Goal: Task Accomplishment & Management: Manage account settings

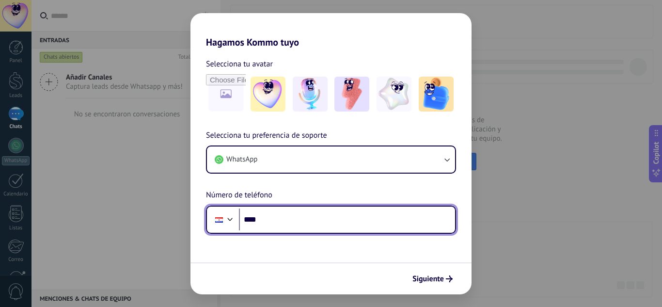
click at [297, 224] on input "****" at bounding box center [347, 219] width 216 height 22
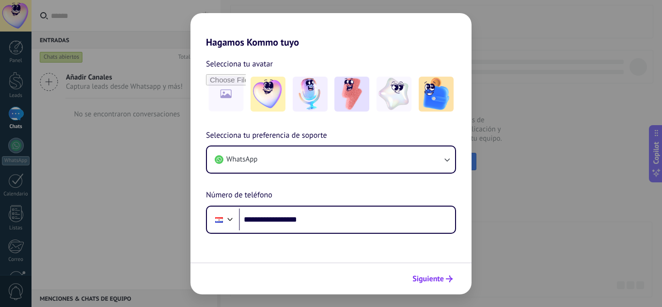
click at [424, 275] on span "Siguiente" at bounding box center [428, 278] width 32 height 7
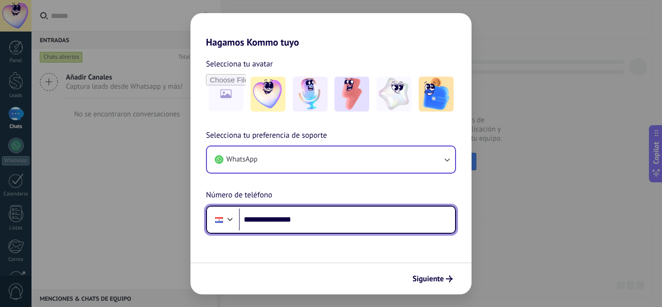
type input "**********"
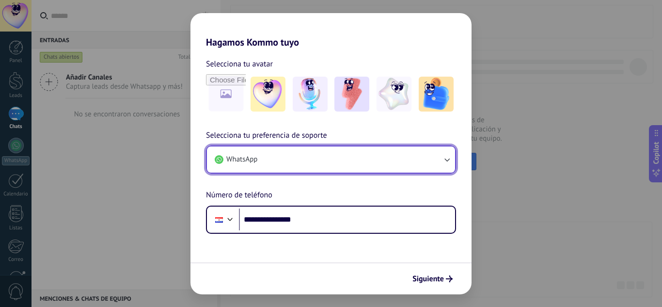
click at [413, 154] on button "WhatsApp" at bounding box center [331, 159] width 248 height 26
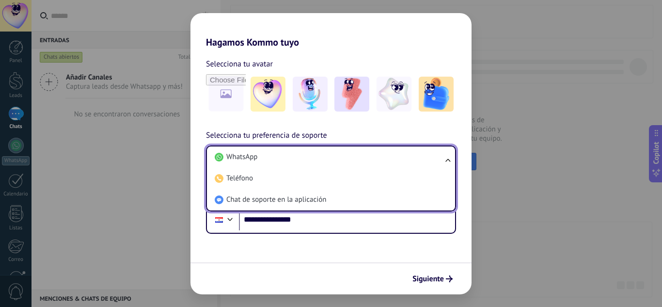
click at [413, 154] on li "WhatsApp" at bounding box center [329, 156] width 237 height 21
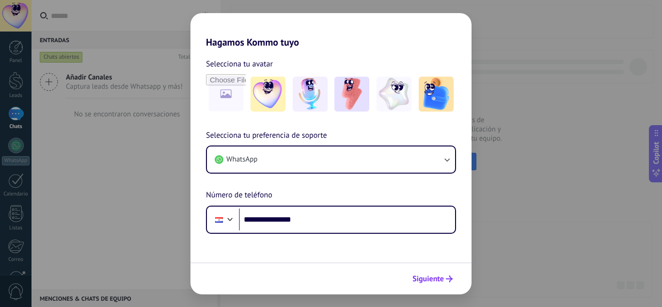
click at [441, 286] on button "Siguiente" at bounding box center [432, 278] width 49 height 16
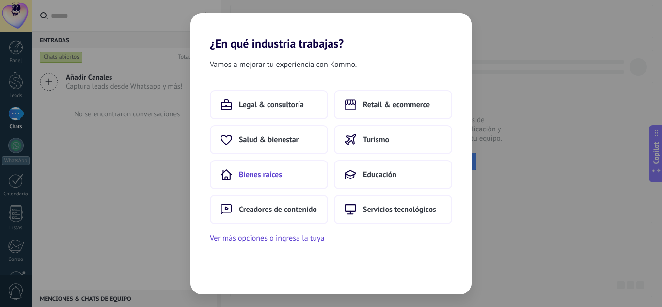
click at [301, 177] on button "Bienes raíces" at bounding box center [269, 174] width 118 height 29
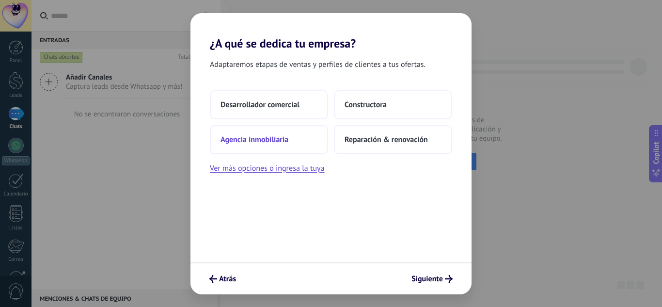
click at [301, 145] on button "Agencia inmobiliaria" at bounding box center [269, 139] width 118 height 29
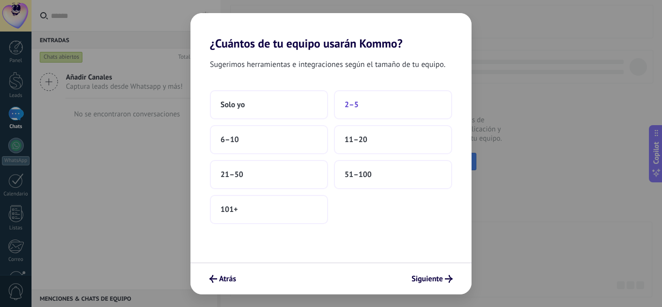
click at [426, 108] on button "2–5" at bounding box center [393, 104] width 118 height 29
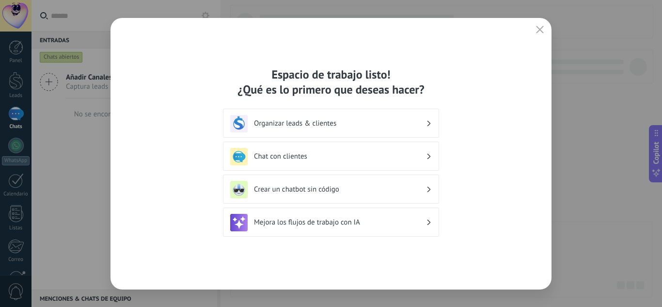
click at [396, 121] on h3 "Organizar leads & clientes" at bounding box center [340, 123] width 172 height 9
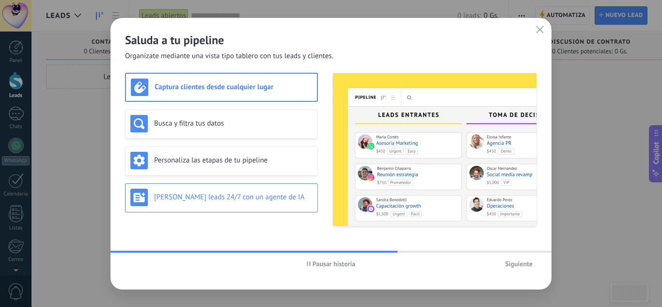
click at [257, 201] on h3 "Genera leads 24/7 con un agente de IA" at bounding box center [233, 196] width 158 height 9
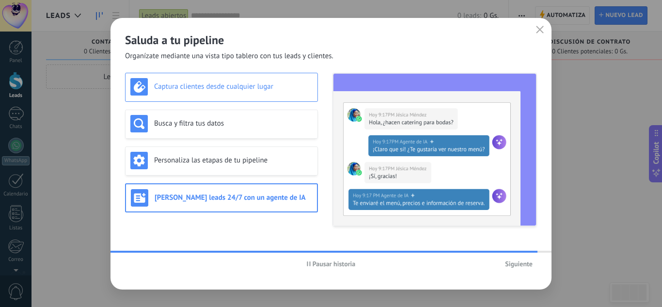
click at [257, 89] on h3 "Captura clientes desde cualquier lugar" at bounding box center [233, 86] width 158 height 9
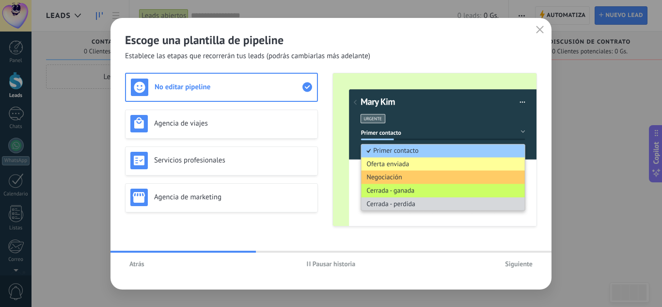
click at [525, 264] on span "Siguiente" at bounding box center [519, 263] width 28 height 7
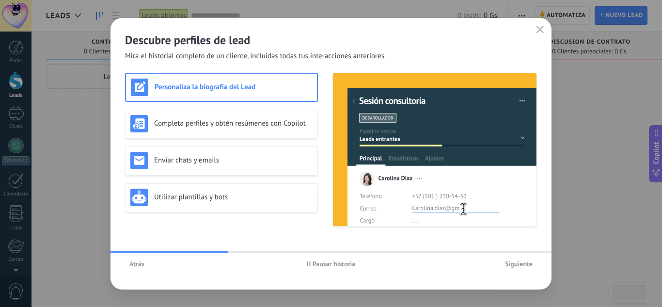
click at [525, 264] on span "Siguiente" at bounding box center [519, 263] width 28 height 7
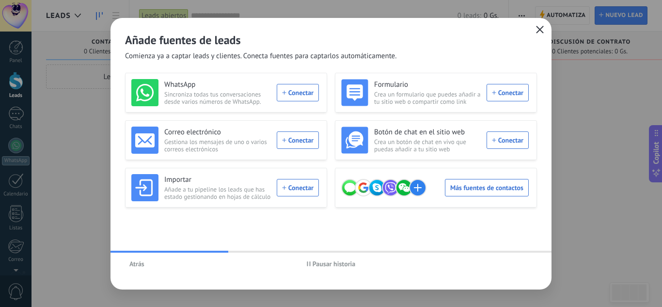
click at [538, 30] on icon "button" at bounding box center [540, 30] width 8 height 8
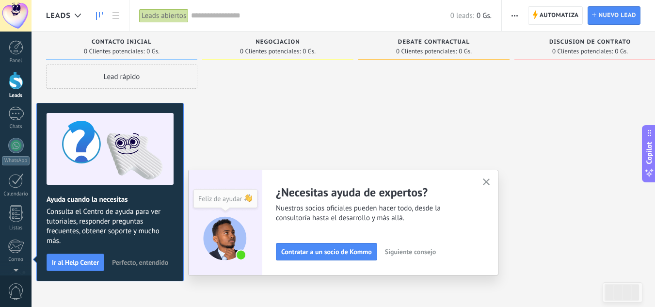
click at [147, 259] on span "Perfecto, entendido" at bounding box center [140, 262] width 56 height 7
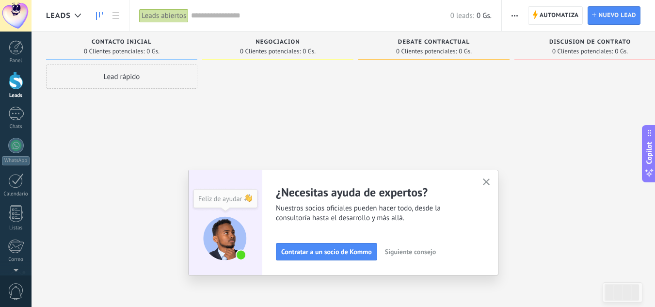
click at [83, 73] on div "Lead rápido" at bounding box center [121, 76] width 151 height 24
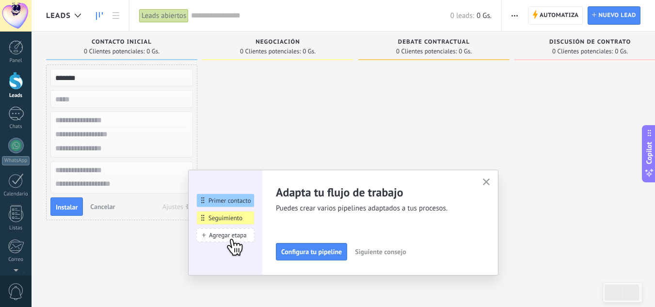
type input "*******"
click at [112, 95] on input "numeric" at bounding box center [121, 99] width 142 height 14
type input "*******"
drag, startPoint x: 106, startPoint y: 74, endPoint x: 26, endPoint y: 72, distance: 79.5
click at [26, 72] on body ".abecls-1,.abecls-2{fill-rule:evenodd}.abecls-2{fill:#fff} .abhcls-1{fill:none}…" at bounding box center [327, 153] width 655 height 307
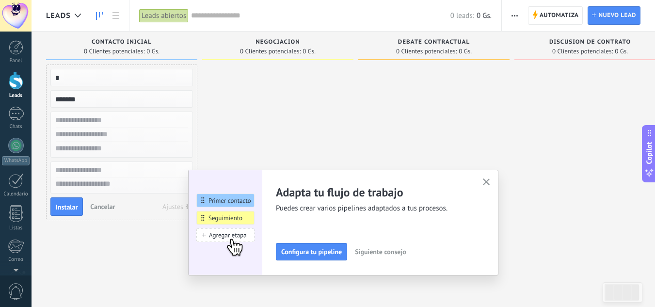
click at [142, 125] on input "text" at bounding box center [121, 120] width 142 height 14
type input "*****"
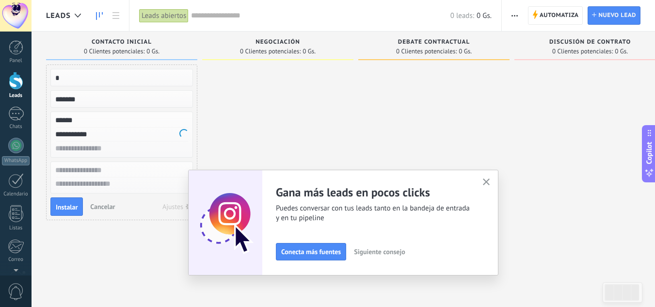
type input "**********"
click at [145, 170] on input "text" at bounding box center [121, 170] width 142 height 14
click at [128, 77] on input "text" at bounding box center [121, 78] width 142 height 14
click at [73, 211] on button "Instalar" at bounding box center [66, 206] width 32 height 18
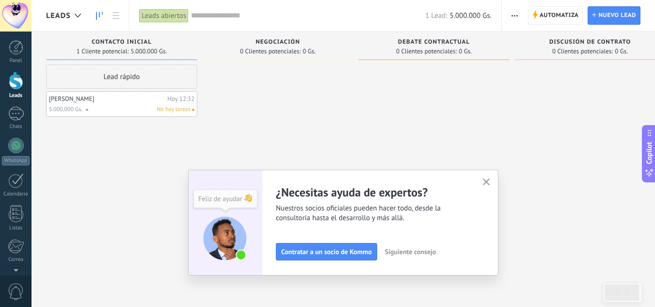
click at [490, 181] on icon "button" at bounding box center [486, 181] width 7 height 7
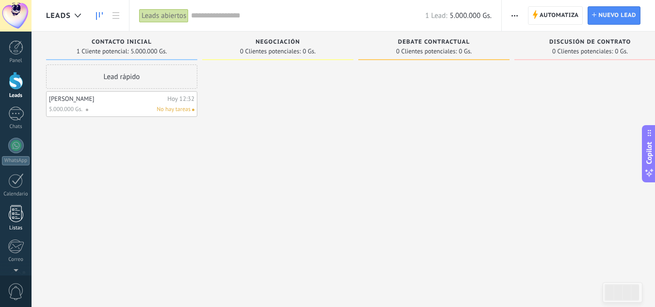
click at [21, 214] on div at bounding box center [16, 213] width 15 height 17
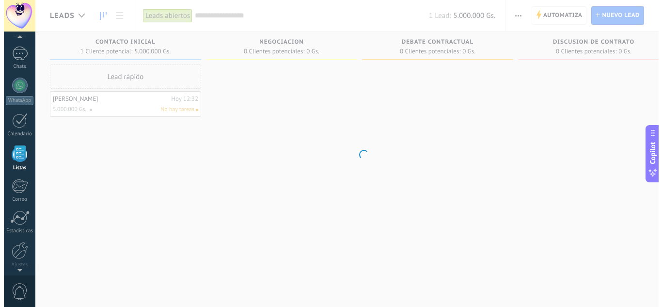
scroll to position [60, 0]
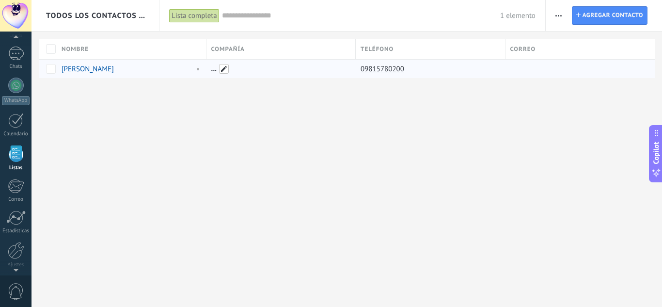
click at [224, 70] on span at bounding box center [224, 69] width 10 height 10
click at [215, 71] on div at bounding box center [278, 69] width 145 height 18
click at [196, 69] on span at bounding box center [195, 68] width 11 height 9
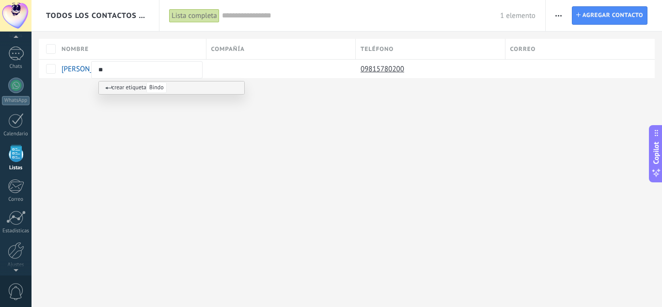
type input "*"
type input "*****"
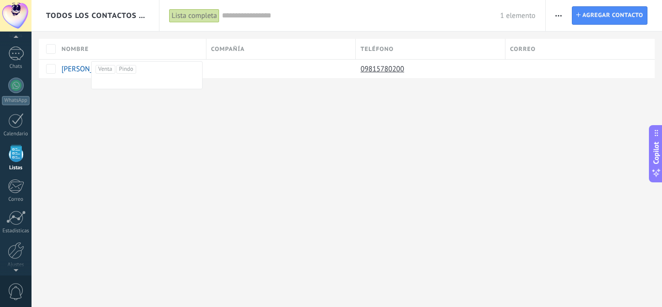
click at [175, 128] on div "Todos los contactos y empresas Lista completa Aplicar 1 elemento Lista completa…" at bounding box center [347, 153] width 631 height 307
drag, startPoint x: 612, startPoint y: 18, endPoint x: 606, endPoint y: 21, distance: 6.7
click at [612, 18] on span "Agregar contacto" at bounding box center [613, 15] width 61 height 17
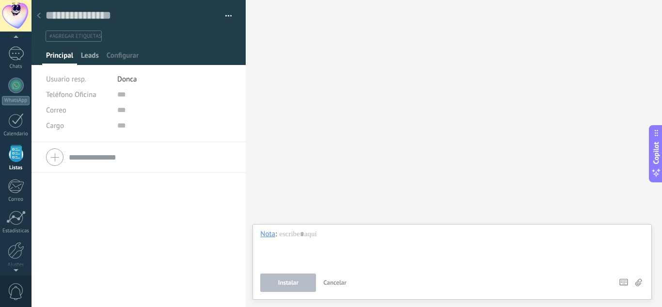
click at [97, 57] on span "Leads" at bounding box center [90, 58] width 18 height 14
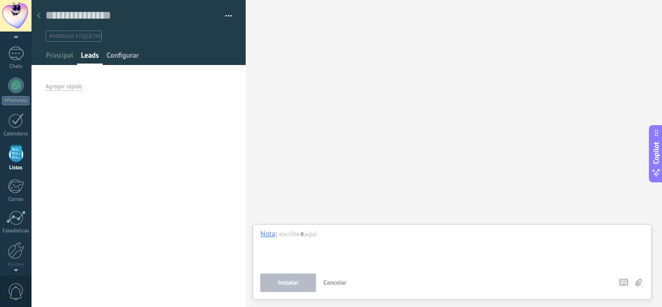
click at [123, 55] on span "Configurar" at bounding box center [123, 58] width 32 height 14
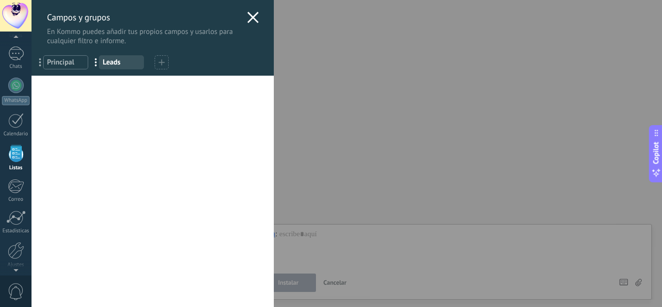
click at [250, 17] on use at bounding box center [252, 17] width 11 height 11
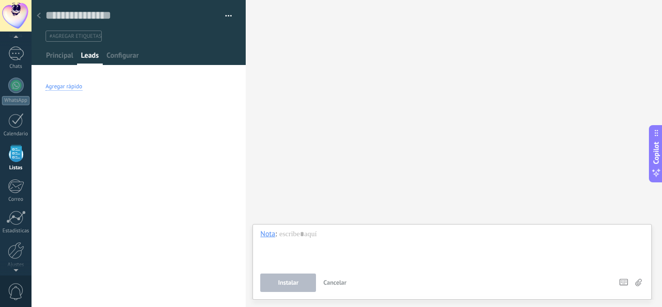
click at [78, 88] on div "Agregar rápido" at bounding box center [64, 87] width 37 height 8
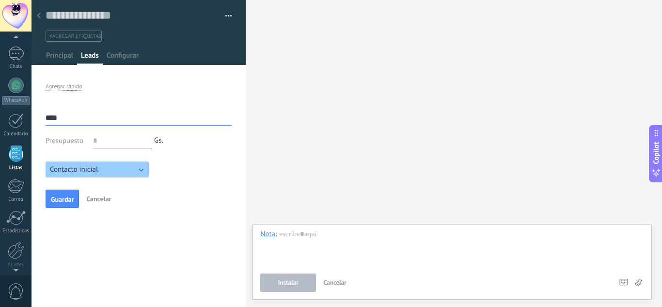
type input "****"
click at [125, 143] on input "text" at bounding box center [122, 141] width 59 height 16
type input "*******"
click at [161, 143] on span "Gs." at bounding box center [158, 140] width 9 height 9
click at [141, 169] on button "Contacto inicial" at bounding box center [97, 169] width 103 height 16
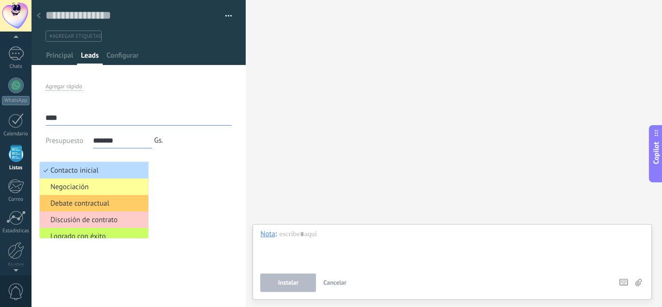
click at [141, 169] on span "Contacto inicial" at bounding box center [93, 170] width 106 height 9
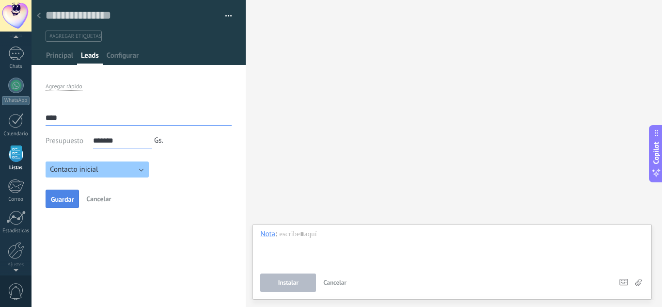
click at [61, 193] on button "Guardar" at bounding box center [62, 199] width 33 height 18
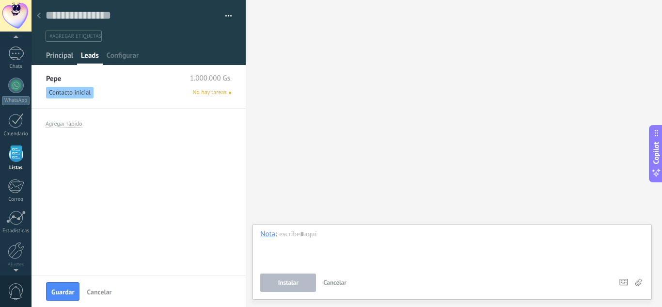
click at [53, 55] on span "Principal" at bounding box center [59, 58] width 27 height 14
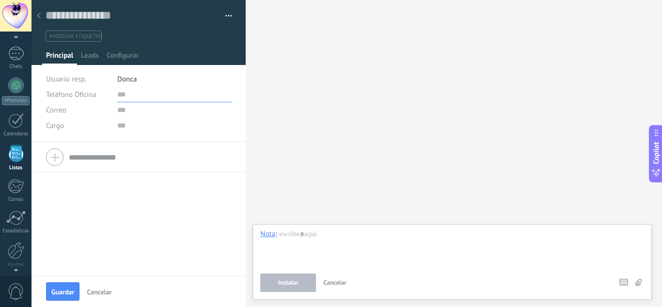
click at [120, 98] on input "text" at bounding box center [174, 95] width 114 height 16
click at [95, 160] on input "text" at bounding box center [150, 157] width 162 height 16
click at [74, 281] on div "Guardar Cancelar" at bounding box center [139, 291] width 214 height 32
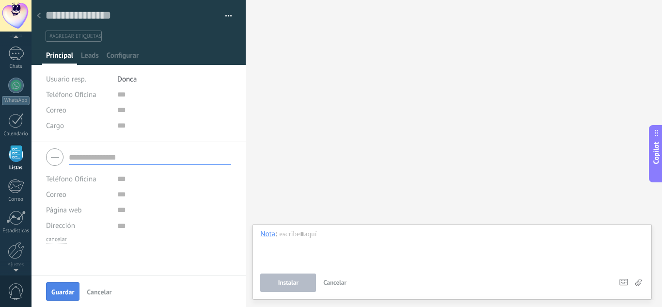
click at [74, 285] on button "Guardar" at bounding box center [62, 291] width 33 height 18
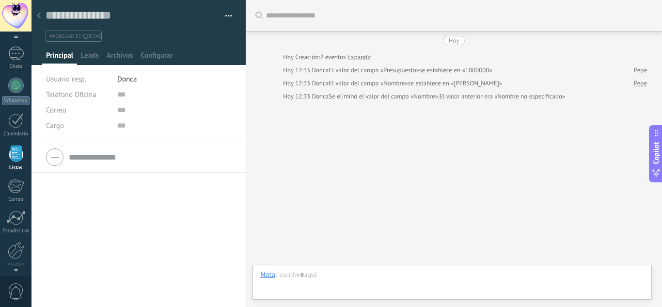
scroll to position [15, 0]
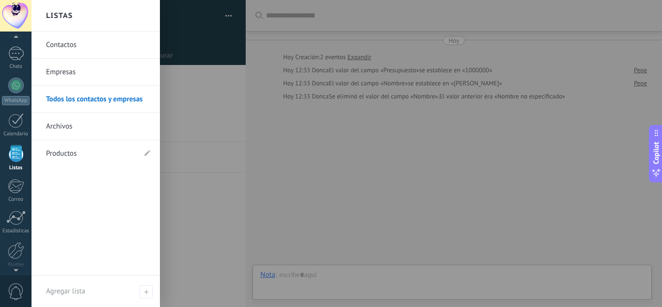
click at [10, 152] on div at bounding box center [16, 153] width 15 height 17
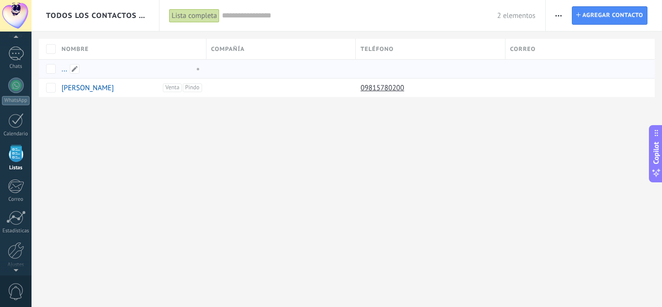
click at [64, 72] on link "..." at bounding box center [65, 68] width 6 height 9
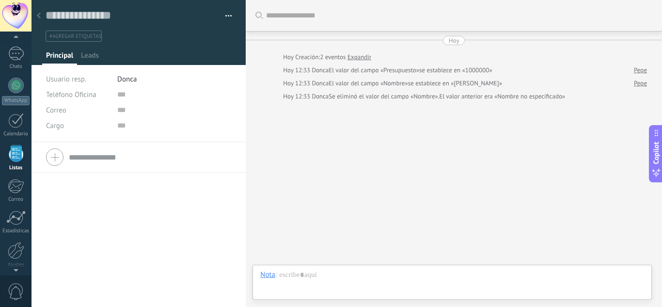
scroll to position [15, 0]
click at [89, 56] on span "Leads" at bounding box center [90, 58] width 18 height 14
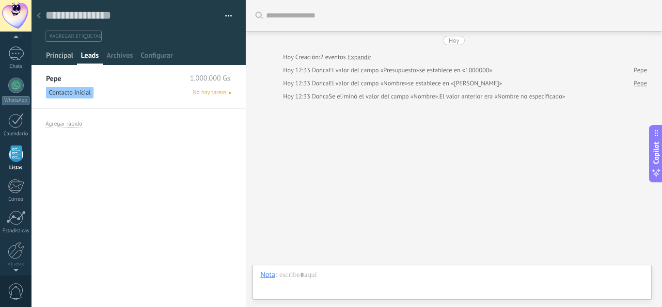
click at [58, 57] on span "Principal" at bounding box center [59, 58] width 27 height 14
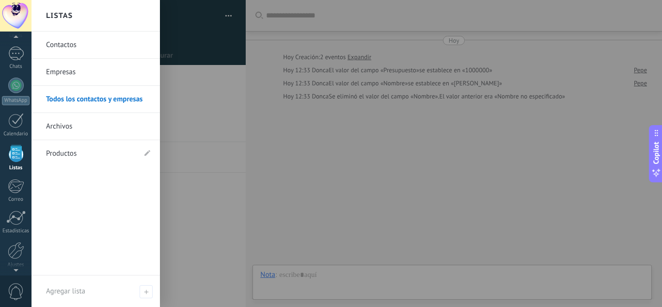
click at [16, 162] on link "Listas" at bounding box center [16, 158] width 32 height 26
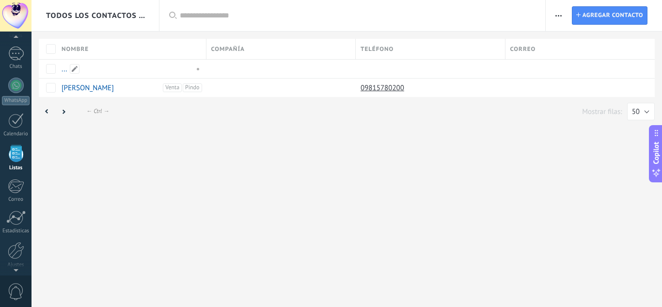
click at [64, 71] on link "..." at bounding box center [65, 68] width 6 height 9
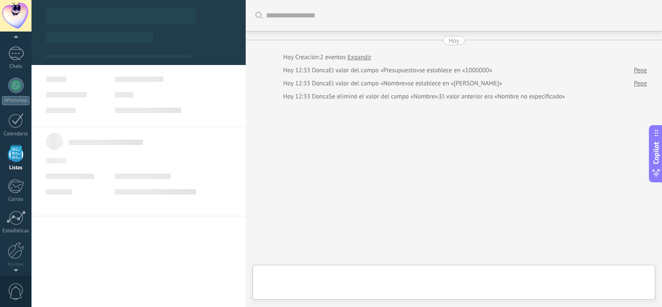
scroll to position [15, 0]
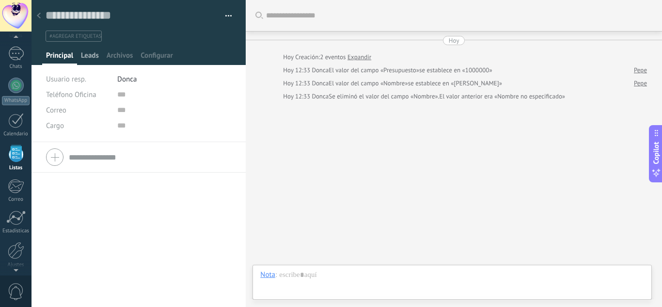
click at [93, 56] on span "Leads" at bounding box center [90, 58] width 18 height 14
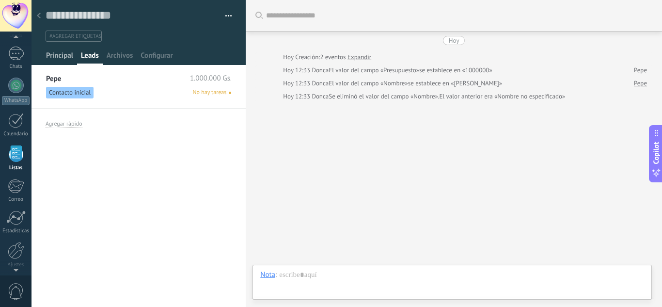
click at [64, 56] on span "Principal" at bounding box center [59, 58] width 27 height 14
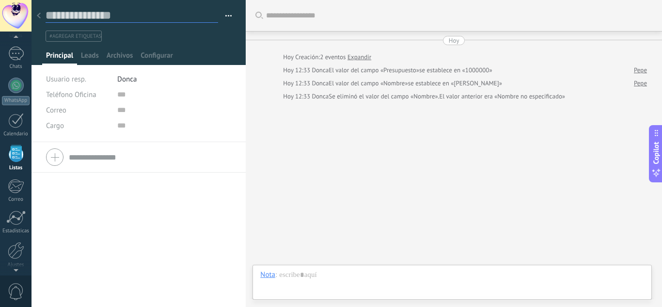
click at [84, 14] on textarea at bounding box center [132, 15] width 173 height 15
type textarea "*"
type textarea "**"
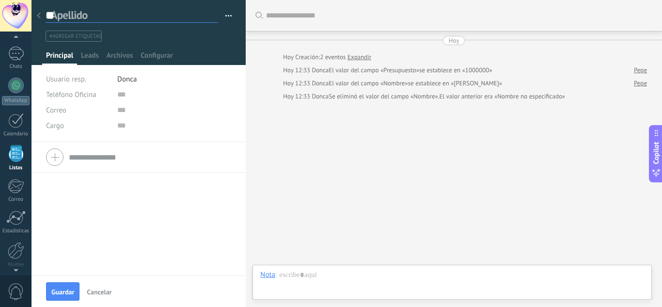
type textarea "***"
type textarea "****"
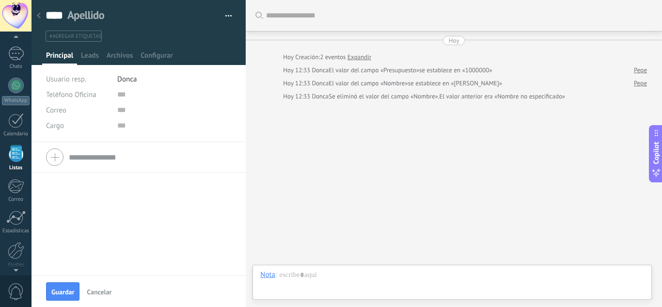
click at [66, 287] on button "Guardar" at bounding box center [62, 291] width 33 height 18
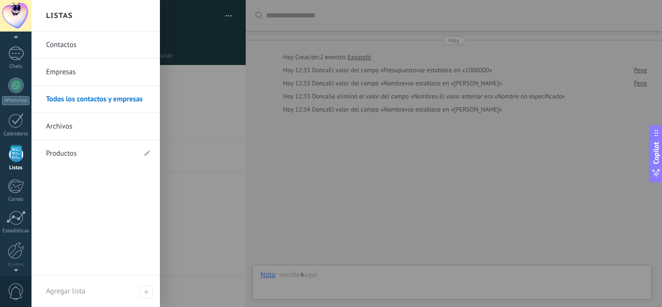
click at [7, 158] on link "Listas" at bounding box center [16, 158] width 32 height 26
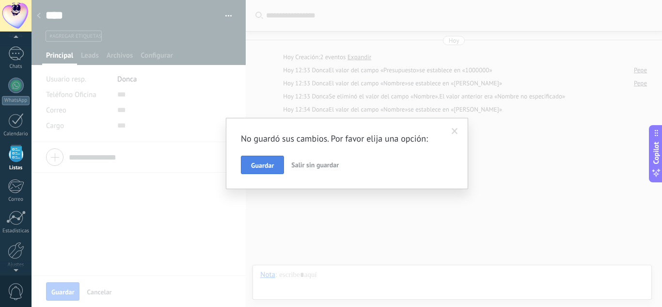
click at [258, 168] on span "Guardar" at bounding box center [262, 165] width 23 height 7
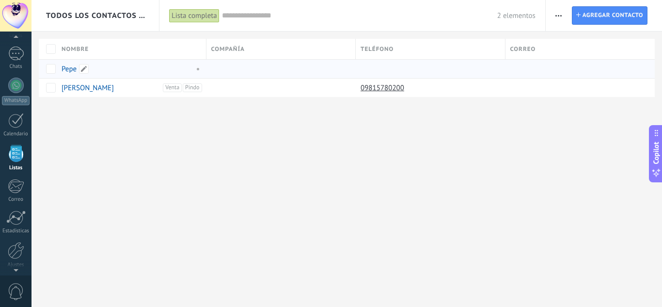
click at [197, 68] on span at bounding box center [195, 68] width 11 height 9
click at [112, 100] on span "Venta" at bounding box center [113, 101] width 20 height 9
click at [134, 89] on span "Pindo" at bounding box center [134, 88] width 20 height 9
click at [221, 169] on div "Todos los contactos y empresas Lista completa Aplicar 2 elementos Lista complet…" at bounding box center [347, 153] width 631 height 307
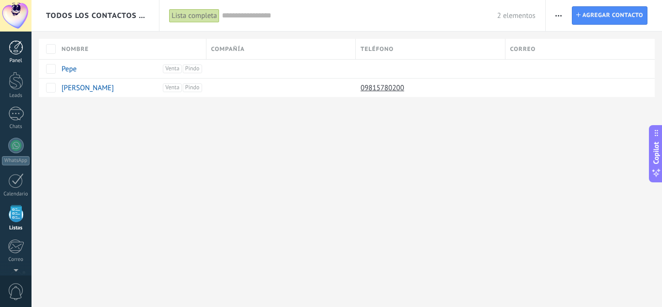
click at [18, 43] on div at bounding box center [16, 47] width 15 height 15
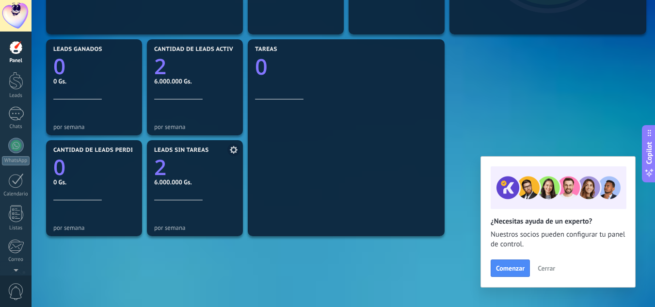
scroll to position [291, 0]
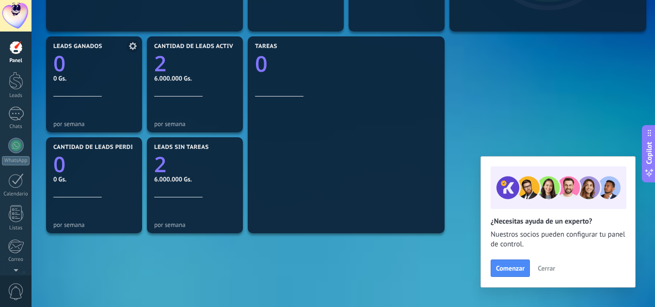
click at [131, 42] on icon at bounding box center [133, 46] width 8 height 8
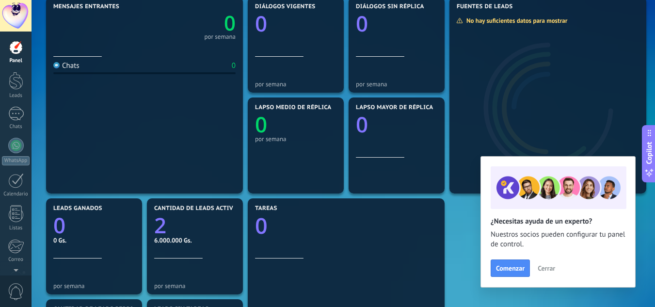
scroll to position [97, 0]
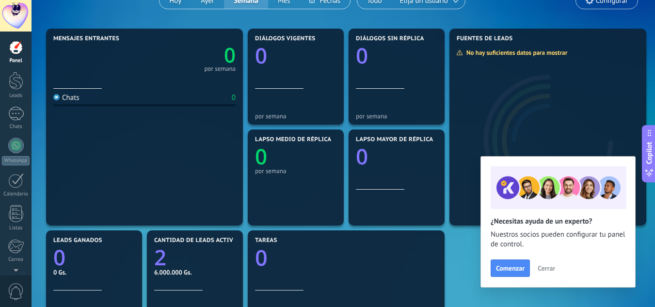
click at [547, 267] on span "Cerrar" at bounding box center [546, 268] width 17 height 7
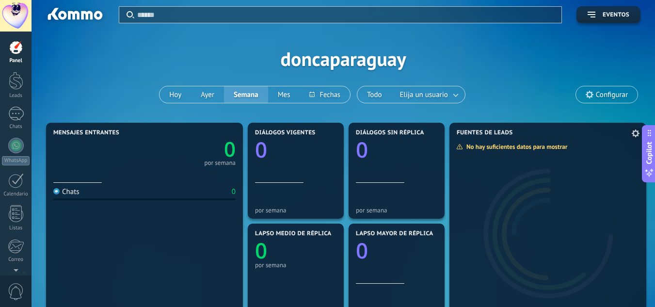
scroll to position [0, 0]
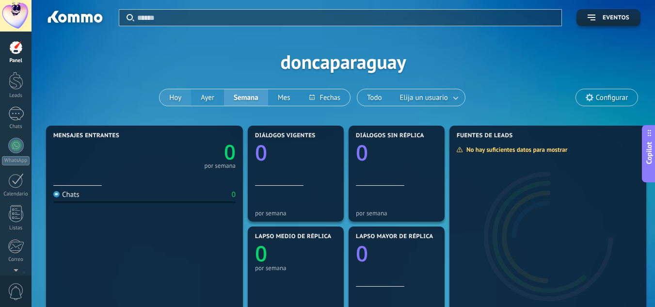
click at [180, 95] on button "Hoy" at bounding box center [175, 97] width 32 height 16
click at [441, 95] on span "Elija un usuario" at bounding box center [424, 97] width 52 height 13
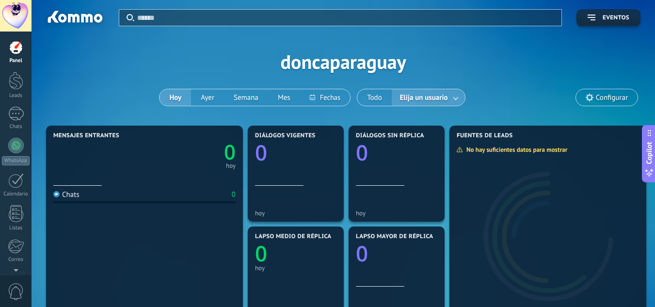
click at [450, 98] on link at bounding box center [455, 98] width 17 height 16
click at [593, 101] on span "Configurar" at bounding box center [607, 97] width 62 height 16
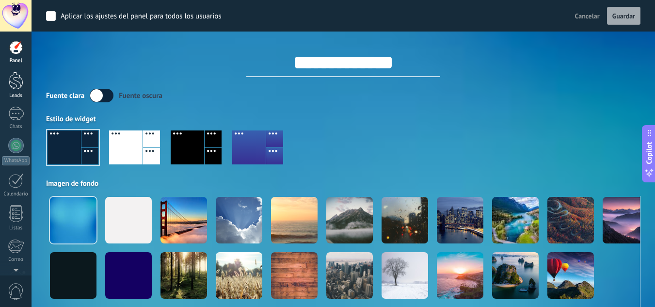
click at [15, 86] on div at bounding box center [16, 81] width 15 height 18
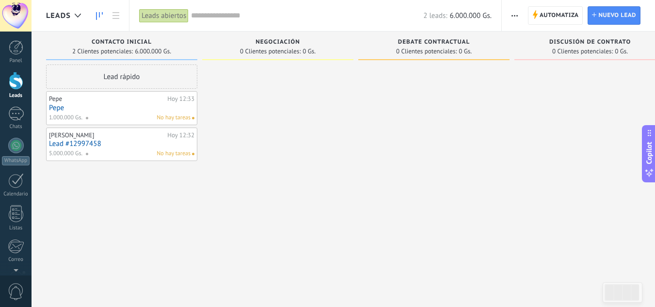
click at [120, 110] on link "Pepe" at bounding box center [121, 108] width 145 height 8
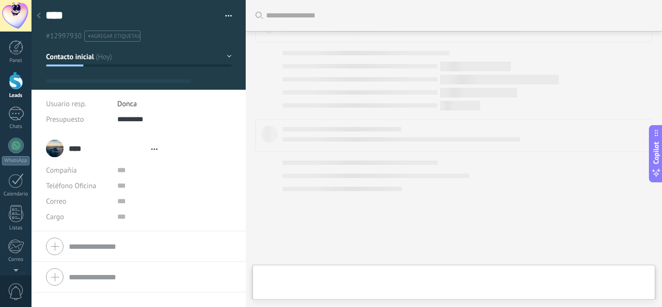
type textarea "****"
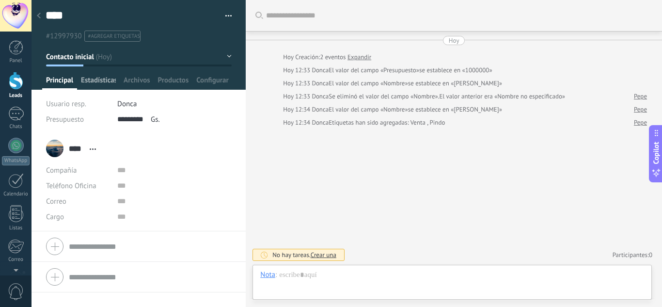
click at [93, 82] on span "Estadísticas" at bounding box center [98, 83] width 35 height 14
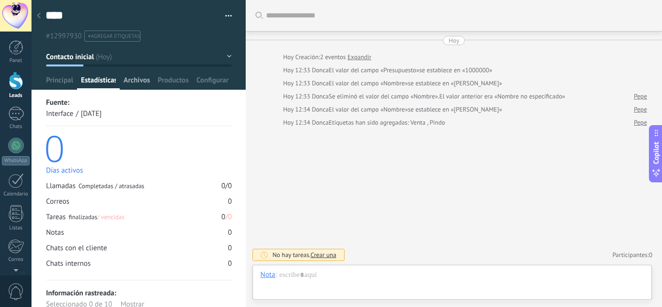
click at [130, 77] on span "Archivos" at bounding box center [137, 83] width 26 height 14
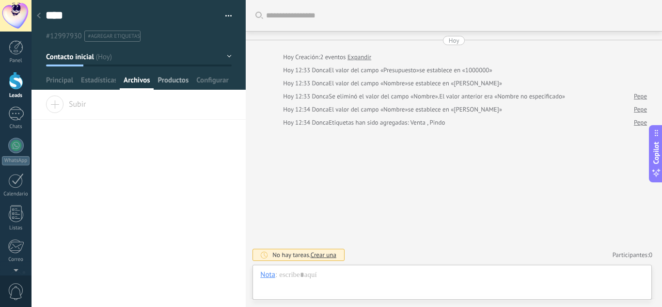
click at [172, 82] on span "Productos" at bounding box center [173, 83] width 31 height 14
click at [207, 78] on span "Configurar" at bounding box center [212, 83] width 32 height 14
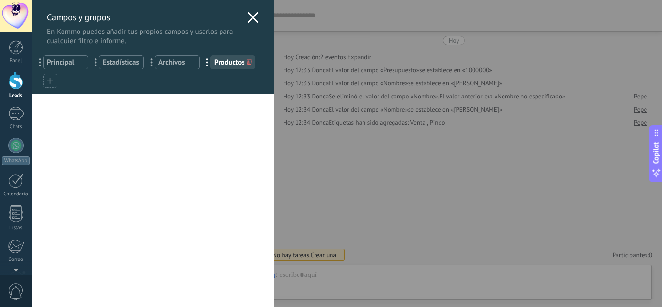
click at [247, 20] on use at bounding box center [252, 17] width 11 height 11
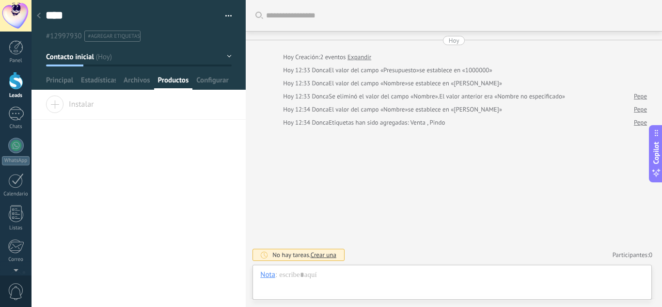
click at [229, 15] on button "button" at bounding box center [225, 16] width 14 height 15
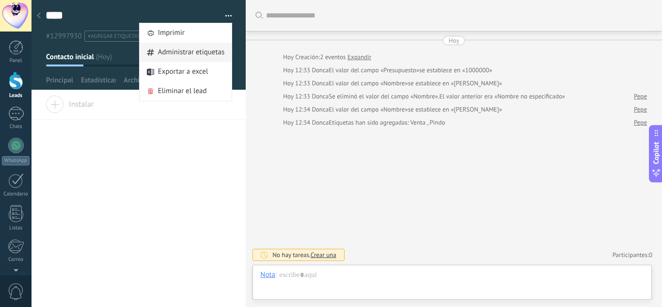
click at [210, 49] on span "Administrar etiquetas" at bounding box center [191, 52] width 67 height 19
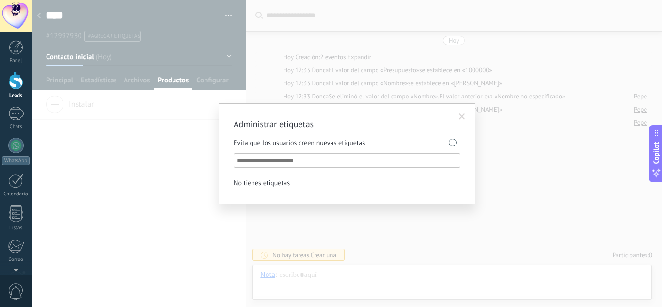
click at [464, 116] on span at bounding box center [462, 116] width 6 height 7
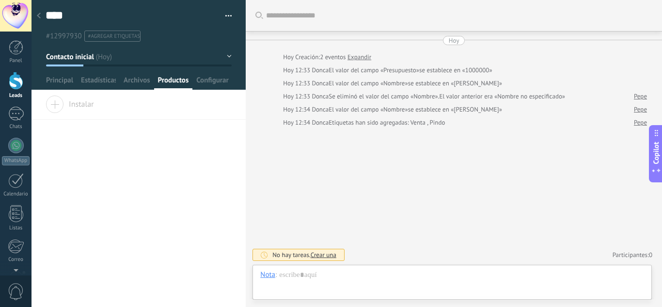
click at [126, 36] on span "#agregar etiquetas" at bounding box center [114, 36] width 52 height 7
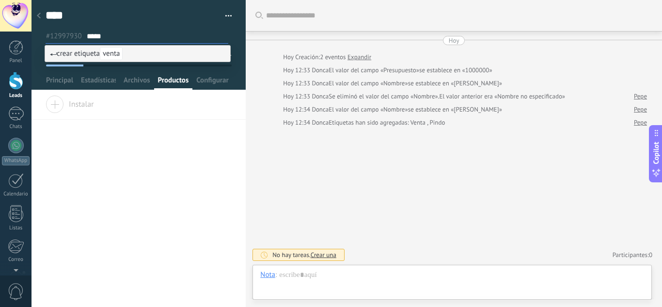
type input "******"
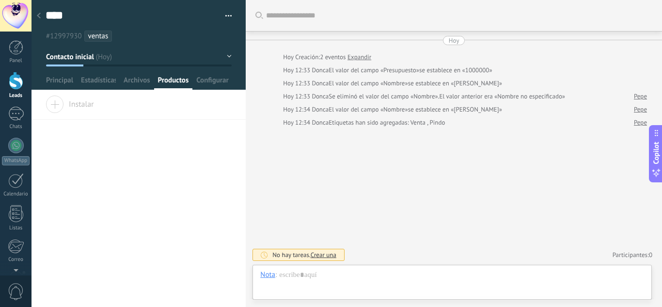
click at [63, 288] on div "**** Pepe **** Pepe Apellido Abrir detalle Copie el nombre Desatar" at bounding box center [139, 201] width 214 height 211
click at [42, 16] on div at bounding box center [39, 16] width 14 height 19
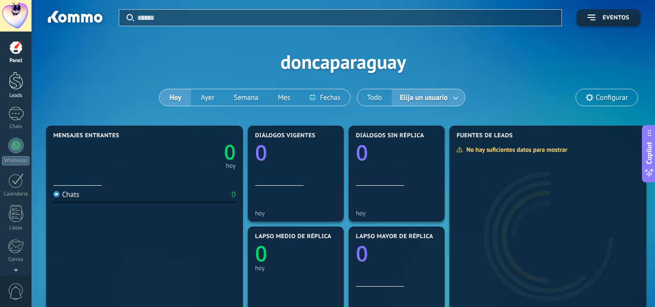
click at [12, 82] on div at bounding box center [16, 81] width 15 height 18
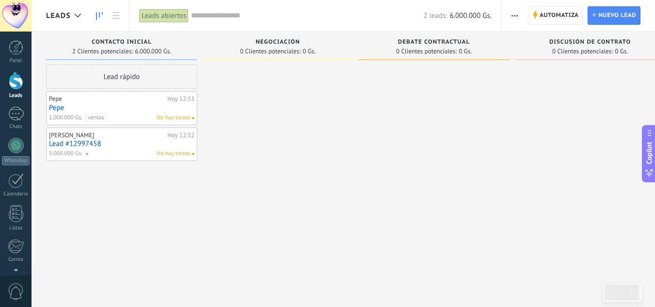
click at [94, 118] on span "ventas" at bounding box center [95, 117] width 21 height 9
click at [119, 20] on link at bounding box center [116, 15] width 16 height 19
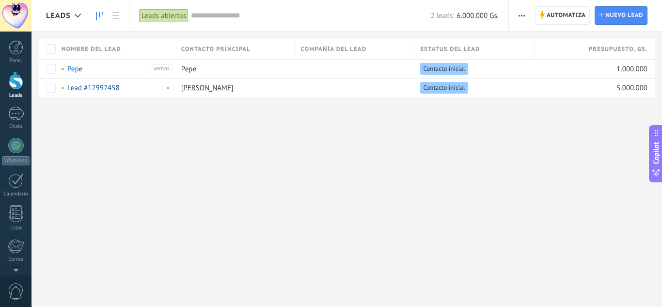
click at [94, 18] on link at bounding box center [99, 15] width 16 height 19
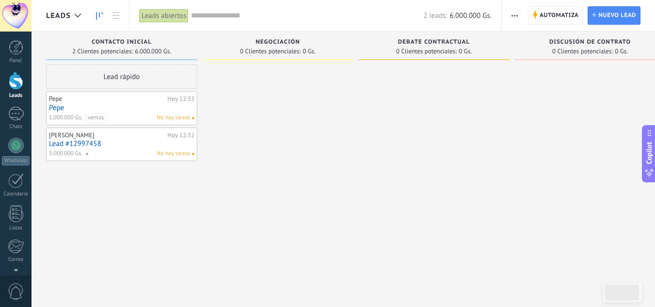
click at [79, 106] on link "Pepe" at bounding box center [121, 108] width 145 height 8
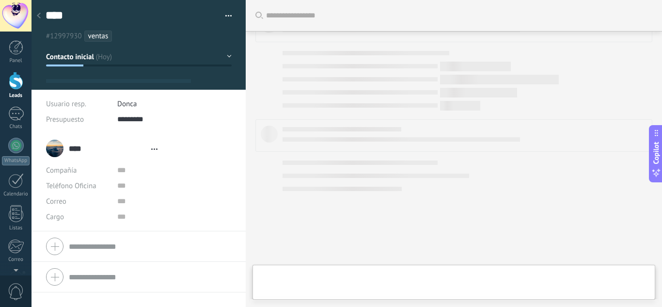
type textarea "****"
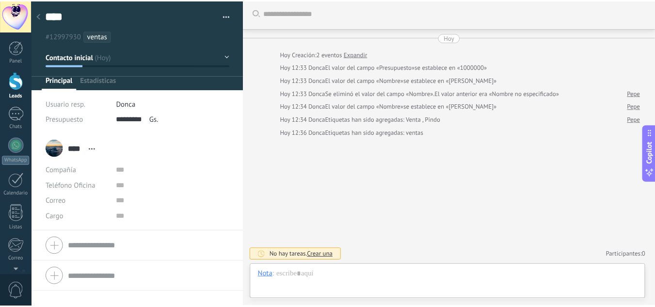
scroll to position [15, 0]
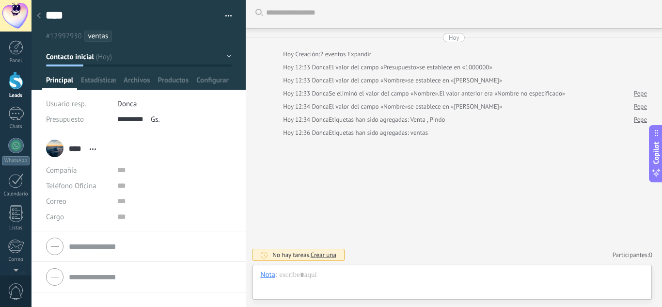
click at [121, 36] on ul "#12997930 ventas" at bounding box center [137, 36] width 185 height 13
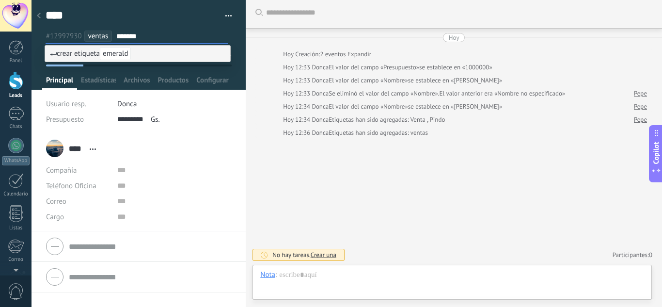
type input "*******"
click at [166, 16] on textarea "****" at bounding box center [130, 15] width 169 height 15
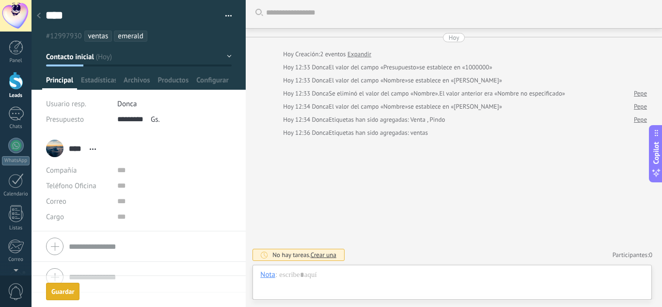
click at [60, 291] on div "Guardar" at bounding box center [62, 291] width 23 height 7
click at [12, 79] on div at bounding box center [16, 81] width 15 height 18
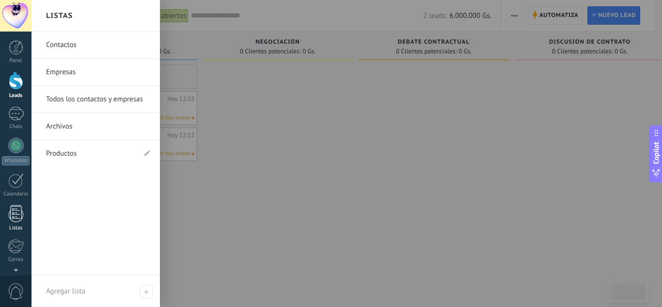
click at [11, 225] on div "Listas" at bounding box center [16, 228] width 28 height 6
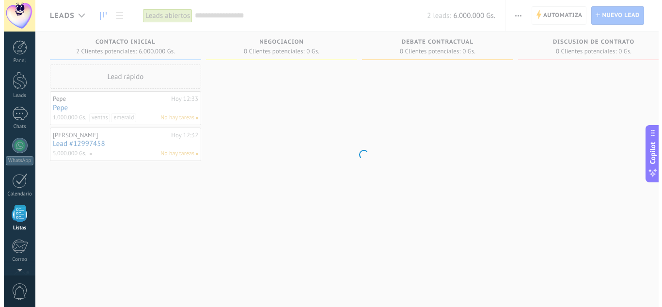
scroll to position [60, 0]
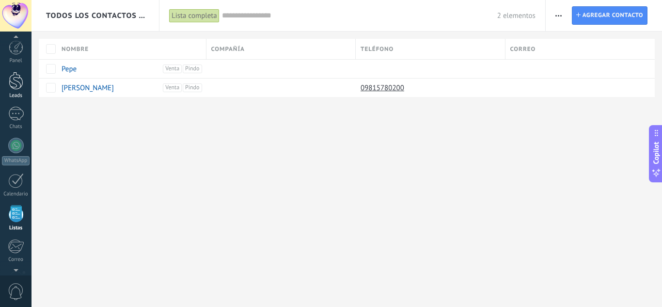
click at [9, 85] on div at bounding box center [16, 81] width 15 height 18
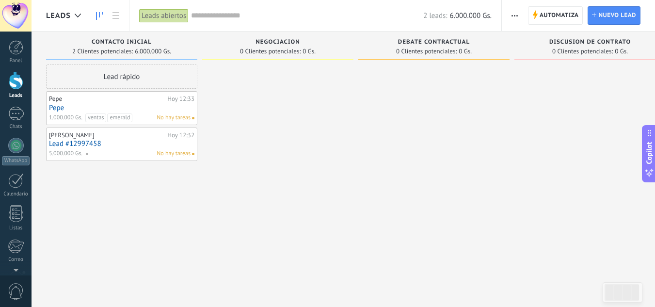
click at [96, 75] on div "Lead rápido" at bounding box center [121, 76] width 151 height 24
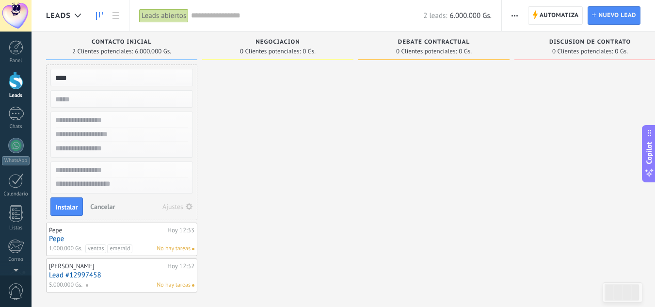
type input "****"
drag, startPoint x: 181, startPoint y: 106, endPoint x: 178, endPoint y: 98, distance: 8.0
click at [181, 104] on div at bounding box center [121, 98] width 143 height 17
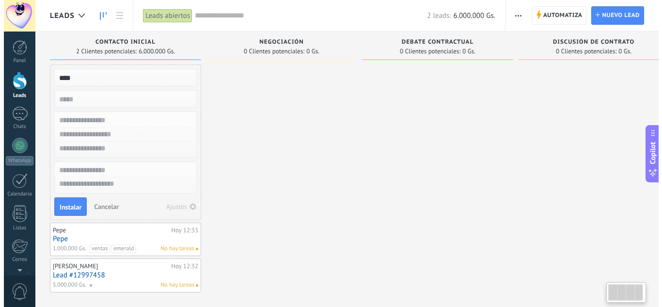
scroll to position [0, 0]
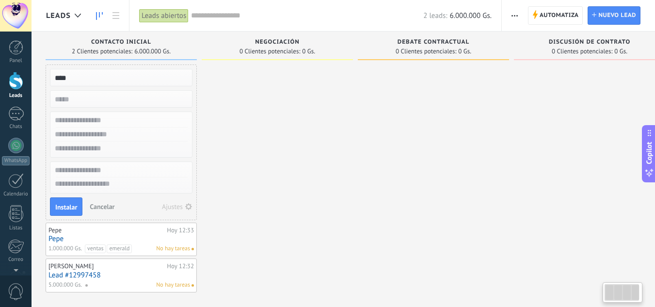
click at [176, 97] on input "numeric" at bounding box center [120, 99] width 142 height 14
type input "*******"
drag, startPoint x: 106, startPoint y: 208, endPoint x: 108, endPoint y: 192, distance: 16.6
click at [106, 208] on span "Cancelar" at bounding box center [102, 206] width 25 height 9
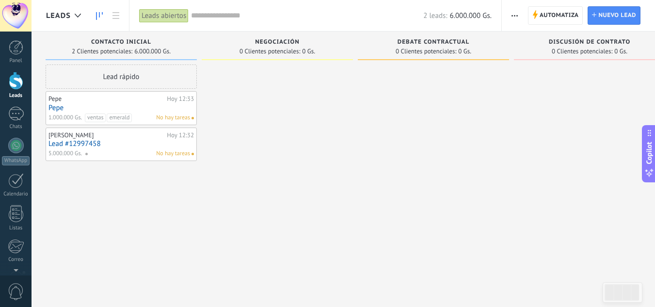
click at [108, 79] on div "Lead rápido" at bounding box center [121, 76] width 151 height 24
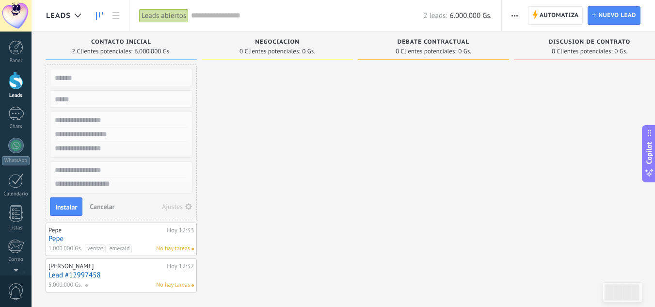
type input "*"
type input "****"
type input "*******"
type input "**********"
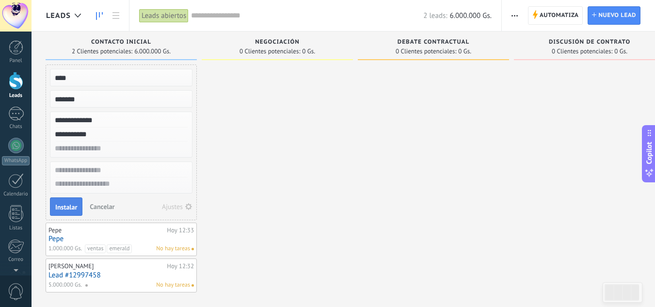
type input "**********"
click at [70, 208] on span "Instalar" at bounding box center [66, 207] width 22 height 7
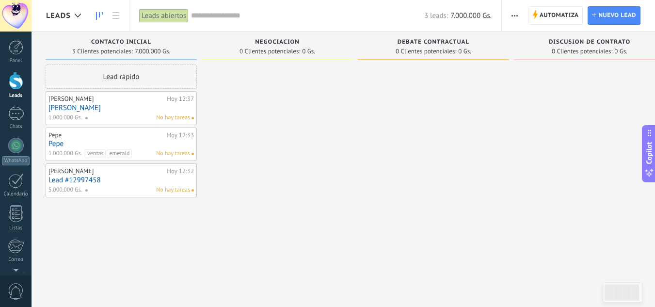
click at [87, 119] on span at bounding box center [90, 117] width 11 height 9
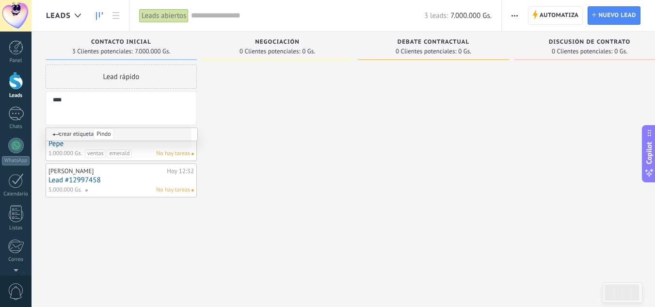
type input "*****"
click at [263, 126] on div at bounding box center [277, 154] width 151 height 180
click at [245, 107] on div at bounding box center [277, 154] width 151 height 180
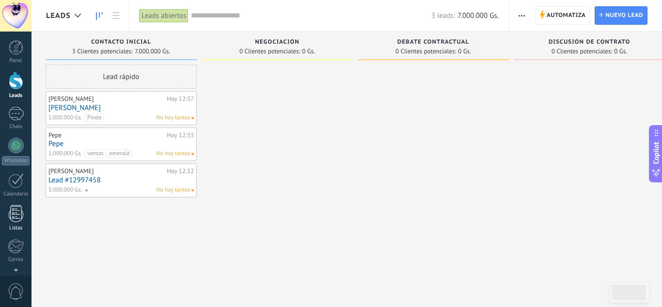
click at [16, 218] on div at bounding box center [16, 213] width 15 height 17
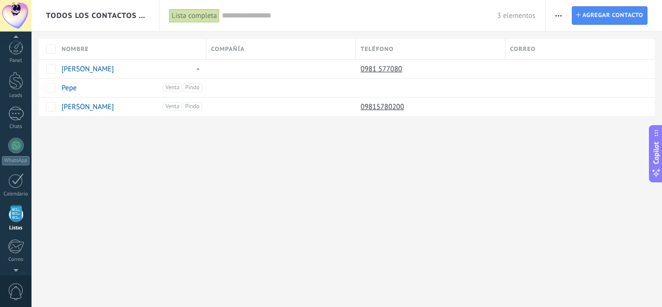
scroll to position [60, 0]
click at [560, 15] on icon "button" at bounding box center [558, 15] width 6 height 1
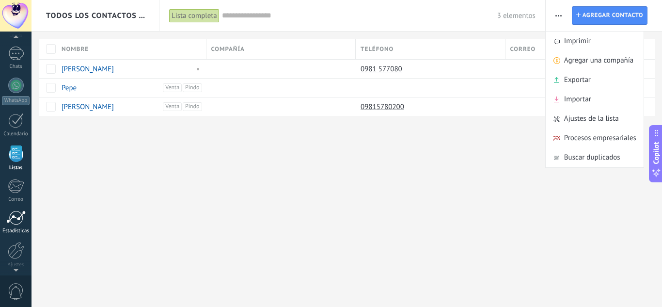
click at [22, 230] on div "Estadísticas" at bounding box center [16, 231] width 28 height 6
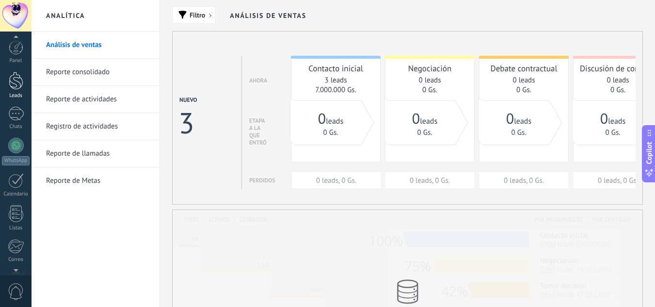
click at [20, 77] on div at bounding box center [16, 81] width 15 height 18
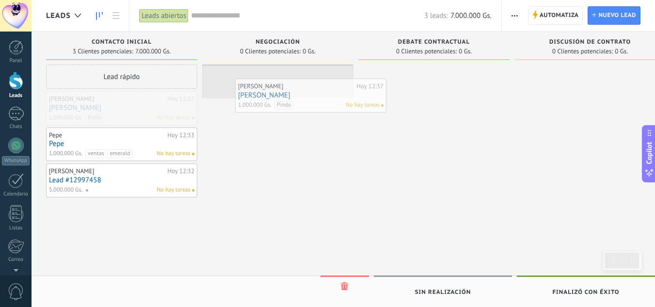
drag, startPoint x: 101, startPoint y: 102, endPoint x: 290, endPoint y: 90, distance: 189.5
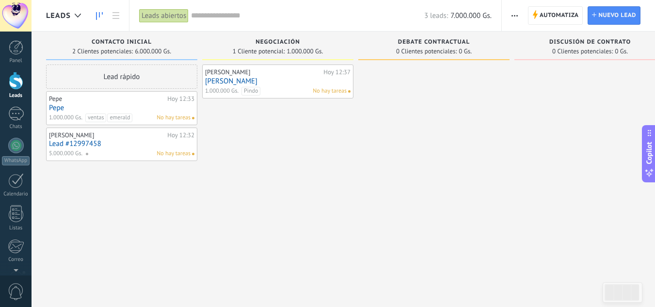
click at [427, 41] on span "Debate contractual" at bounding box center [434, 42] width 72 height 7
click at [427, 40] on span "Debate contractual" at bounding box center [434, 42] width 72 height 7
click at [428, 41] on span "Debate contractual" at bounding box center [434, 42] width 72 height 7
click at [422, 51] on span "0 Clientes potenciales:" at bounding box center [426, 51] width 61 height 6
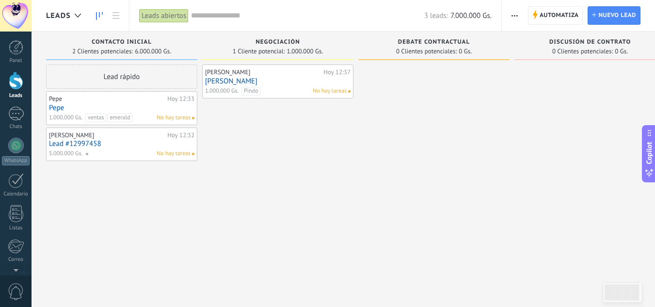
click at [514, 20] on span "button" at bounding box center [514, 15] width 6 height 18
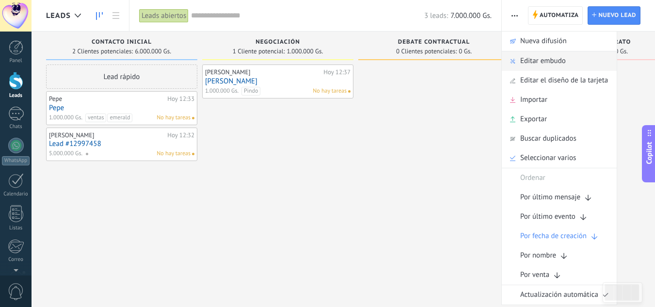
click at [528, 60] on span "Editar embudo" at bounding box center [543, 60] width 46 height 19
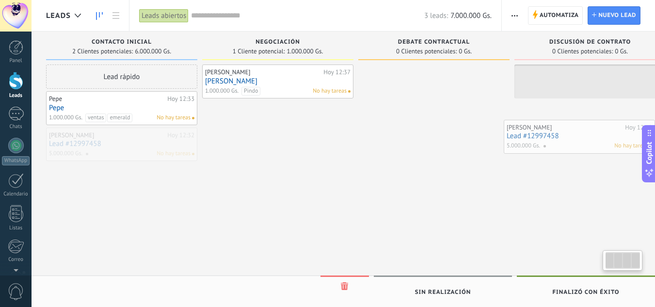
scroll to position [0, 25]
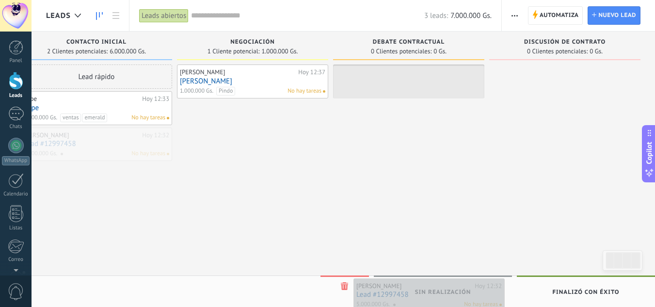
drag, startPoint x: 132, startPoint y: 144, endPoint x: 440, endPoint y: 295, distance: 342.3
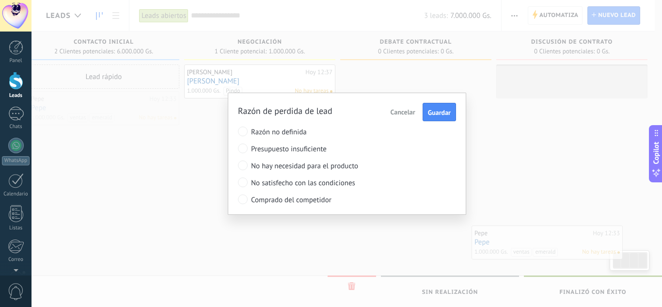
drag, startPoint x: 110, startPoint y: 110, endPoint x: 543, endPoint y: 222, distance: 447.7
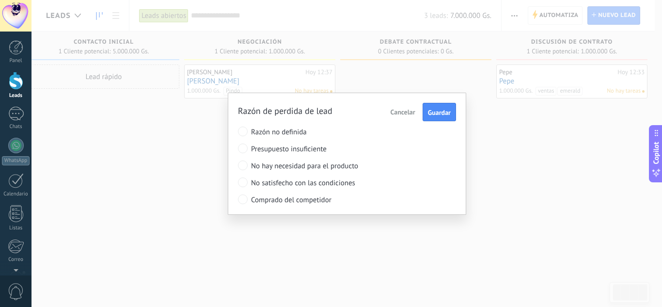
click at [284, 147] on span "Presupuesto insuficiente" at bounding box center [329, 148] width 157 height 9
click at [447, 113] on span "Guardar" at bounding box center [439, 112] width 23 height 7
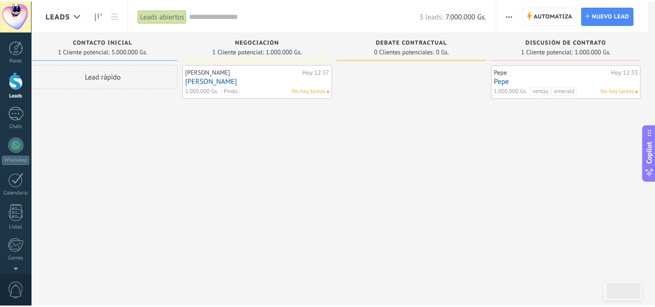
scroll to position [0, 18]
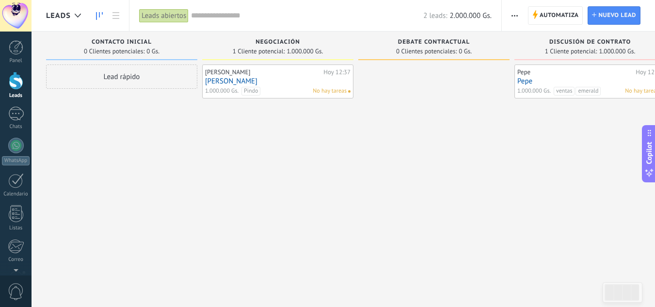
click at [649, 159] on span "Copilot" at bounding box center [649, 153] width 10 height 22
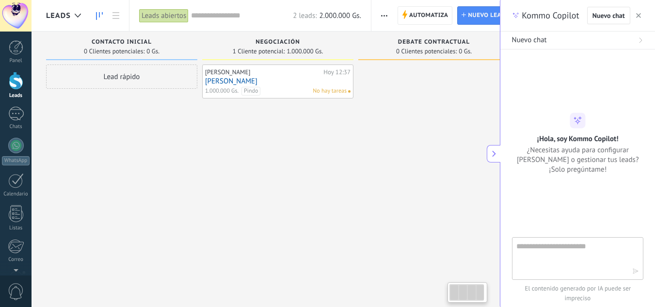
type textarea "****"
click at [636, 13] on span "button" at bounding box center [638, 15] width 5 height 7
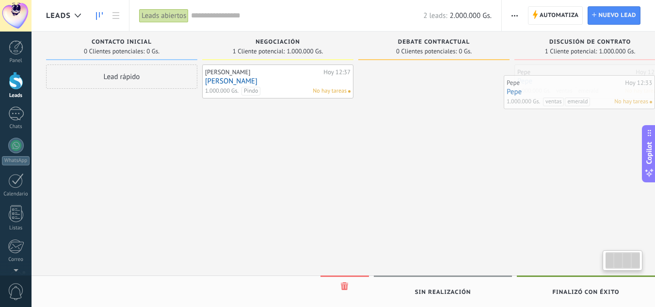
scroll to position [0, 25]
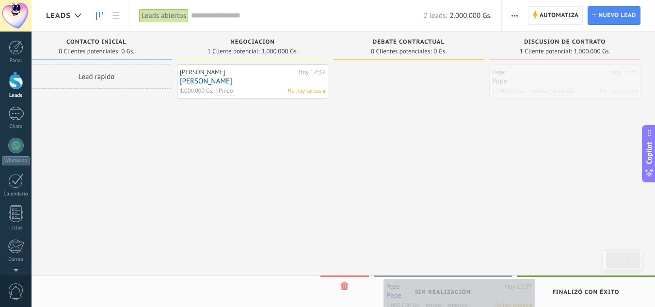
drag, startPoint x: 560, startPoint y: 75, endPoint x: 429, endPoint y: 289, distance: 251.0
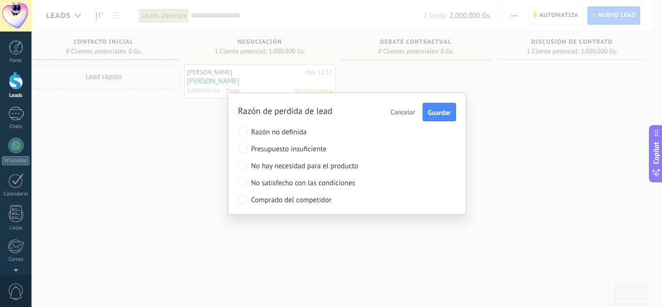
click at [397, 111] on span "Cancelar" at bounding box center [403, 112] width 25 height 9
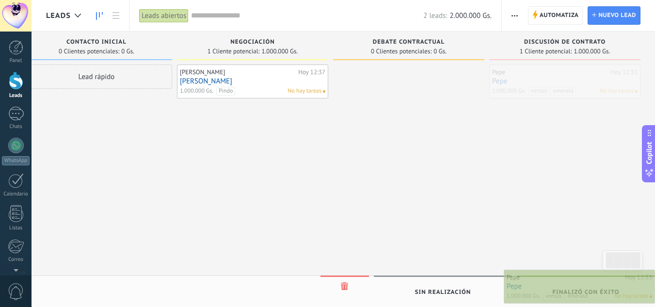
drag, startPoint x: 572, startPoint y: 78, endPoint x: 594, endPoint y: 283, distance: 206.2
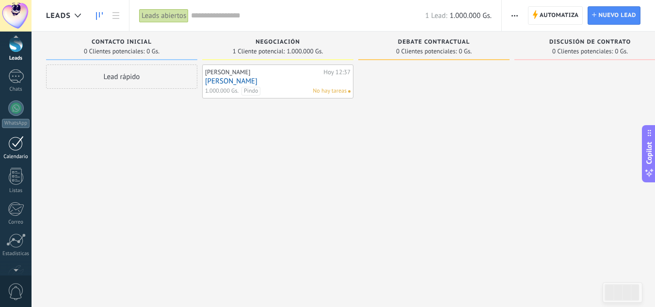
scroll to position [96, 0]
click at [20, 183] on div at bounding box center [15, 181] width 19 height 15
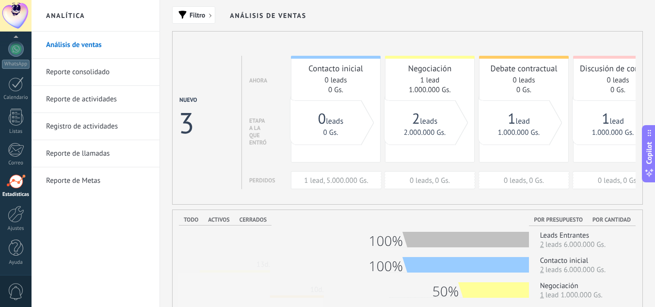
click at [188, 225] on div "Todo Activos Cerrados" at bounding box center [225, 220] width 93 height 11
click at [188, 222] on span "Todo" at bounding box center [191, 219] width 15 height 7
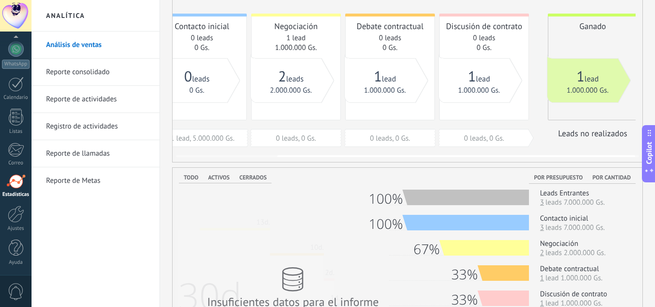
scroll to position [0, 136]
drag, startPoint x: 500, startPoint y: 53, endPoint x: 361, endPoint y: 65, distance: 139.6
click at [361, 65] on div "Contacto inicial 0 leads 0 Gs. 1 lead, 5.000.000 Gs. Negociación 1 lead 1.000.0…" at bounding box center [395, 80] width 480 height 133
drag, startPoint x: 498, startPoint y: 102, endPoint x: 320, endPoint y: 99, distance: 177.9
click at [320, 15] on div "0 leads 0 Gs. 2 leads 2.000.000 Gs. 1 lead 1.000.000 Gs. 1 lead 1.000.000 Gs. 1…" at bounding box center [368, 14] width 506 height 1
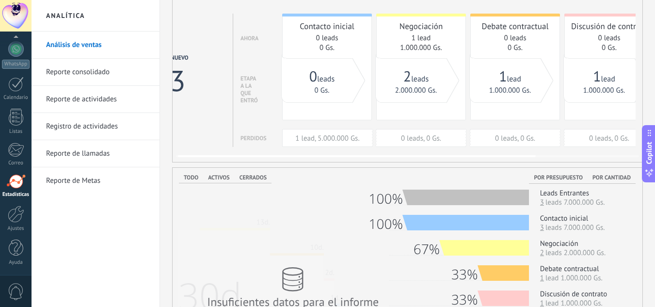
scroll to position [0, 2]
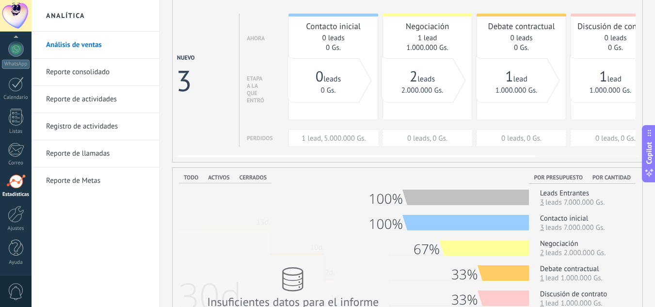
drag, startPoint x: 348, startPoint y: 98, endPoint x: 456, endPoint y: 94, distance: 108.2
click at [456, 94] on div at bounding box center [459, 81] width 13 height 45
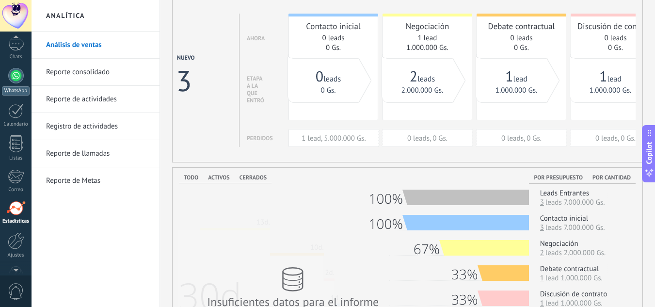
scroll to position [0, 0]
click at [17, 83] on div at bounding box center [16, 81] width 15 height 18
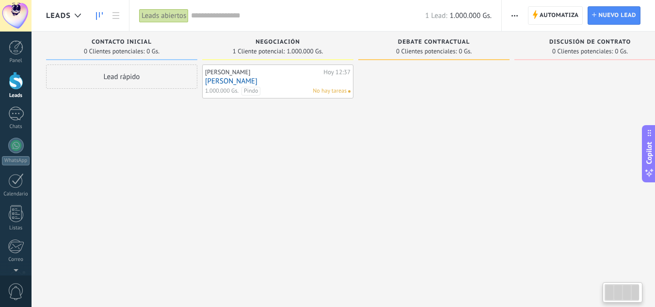
drag, startPoint x: 448, startPoint y: 145, endPoint x: 347, endPoint y: 153, distance: 101.6
click at [346, 154] on div "Leads Entrantes Solicitudes: 0 0 0 0 0 0 0 0 0 Contacto inicial 0 Clientes pote…" at bounding box center [363, 138] width 634 height 213
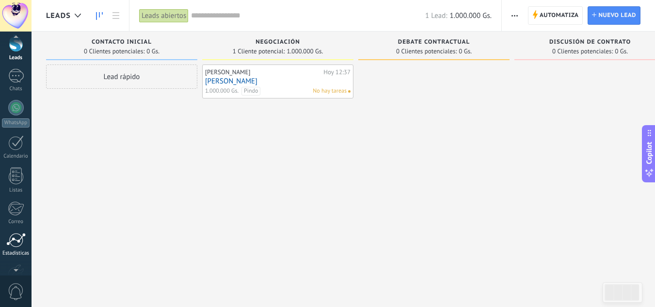
scroll to position [96, 0]
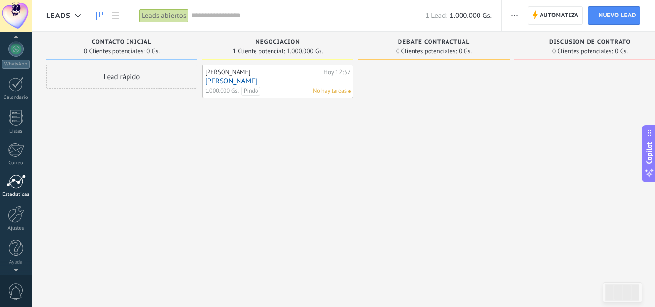
click at [25, 186] on div at bounding box center [15, 181] width 19 height 15
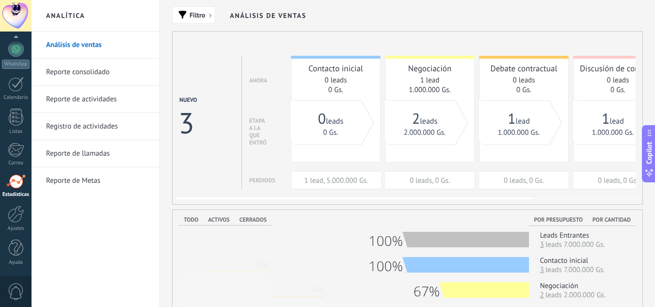
click at [345, 183] on link "1 lead, 5.000.000 Gs." at bounding box center [336, 180] width 64 height 9
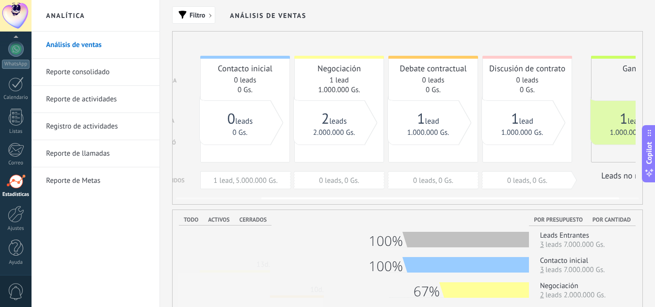
scroll to position [0, 136]
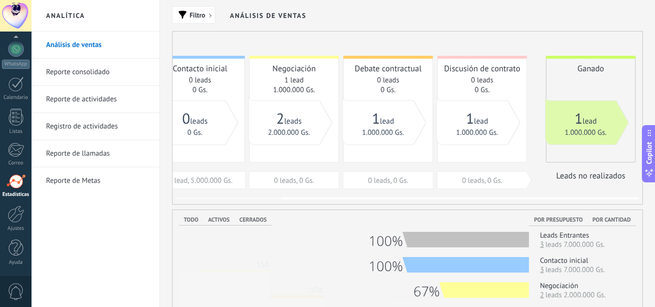
drag, startPoint x: 490, startPoint y: 143, endPoint x: 268, endPoint y: 150, distance: 222.1
click at [268, 150] on div "Contacto inicial 0 leads 0 Gs. 1 lead, 5.000.000 Gs. Negociación 1 lead 1.000.0…" at bounding box center [395, 122] width 480 height 133
click at [584, 128] on span "1.000.000 Gs." at bounding box center [586, 132] width 42 height 9
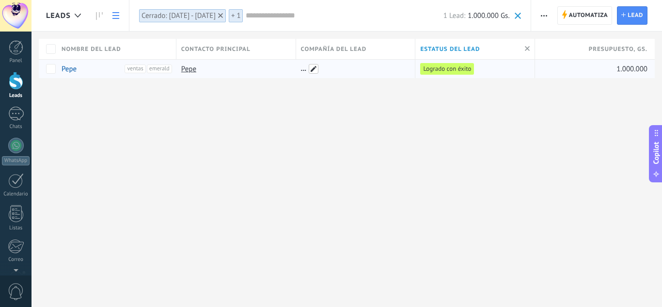
click at [317, 72] on span at bounding box center [314, 69] width 10 height 10
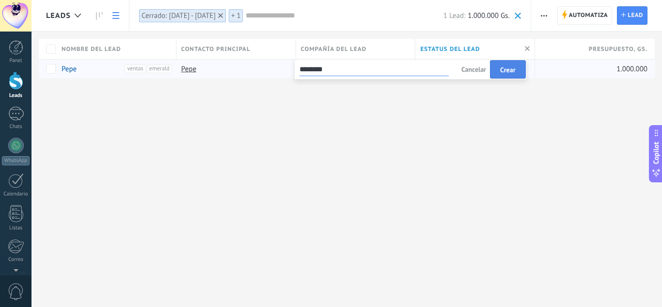
type input "********"
click at [506, 73] on span "Crear" at bounding box center [508, 69] width 16 height 7
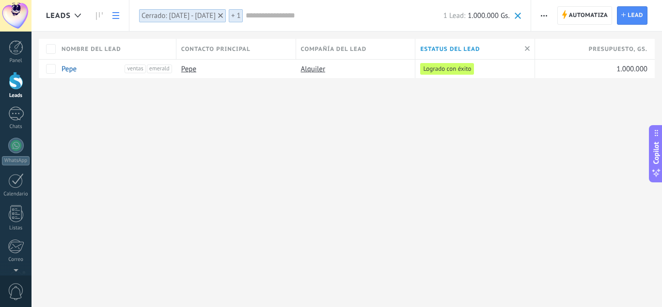
click at [15, 83] on div at bounding box center [16, 81] width 15 height 18
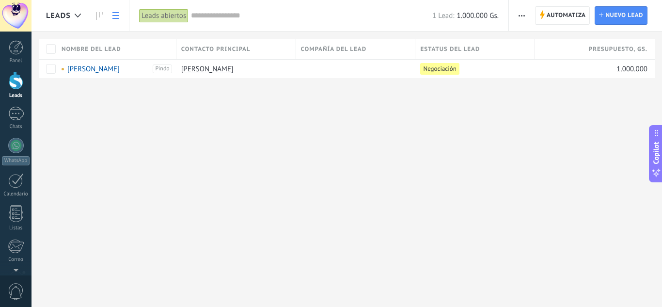
click at [111, 10] on link at bounding box center [116, 15] width 16 height 19
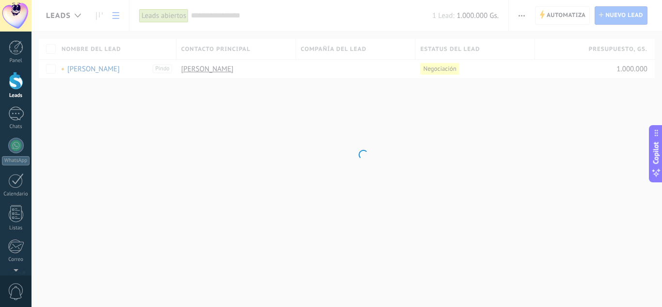
click at [100, 15] on body ".abecls-1,.abecls-2{fill-rule:evenodd}.abecls-2{fill:#fff} .abhcls-1{fill:none}…" at bounding box center [331, 153] width 662 height 307
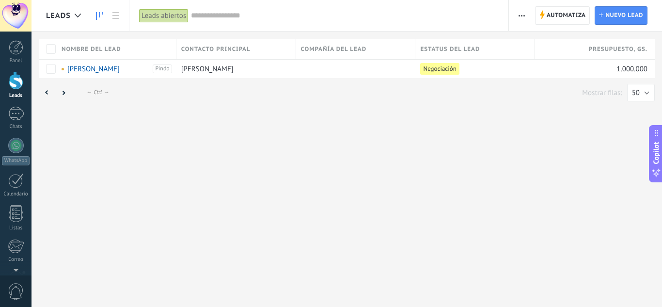
click at [97, 16] on icon at bounding box center [99, 16] width 7 height 8
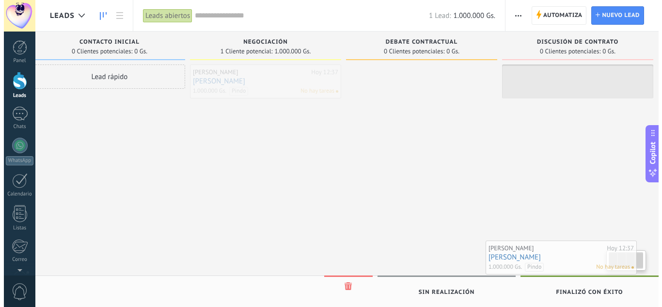
scroll to position [0, 25]
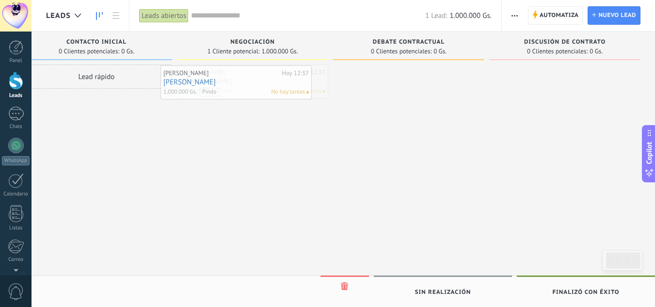
drag, startPoint x: 264, startPoint y: 72, endPoint x: 222, endPoint y: 73, distance: 41.7
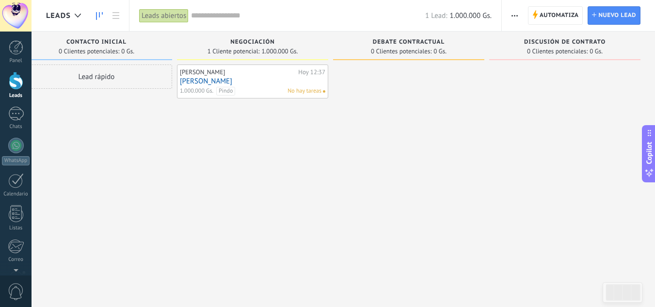
click at [225, 75] on div "[PERSON_NAME]" at bounding box center [238, 72] width 116 height 8
click at [215, 75] on div "[PERSON_NAME]" at bounding box center [238, 72] width 116 height 8
click at [201, 76] on div "[PERSON_NAME]" at bounding box center [238, 72] width 116 height 8
click at [188, 83] on link "Jose" at bounding box center [252, 81] width 145 height 8
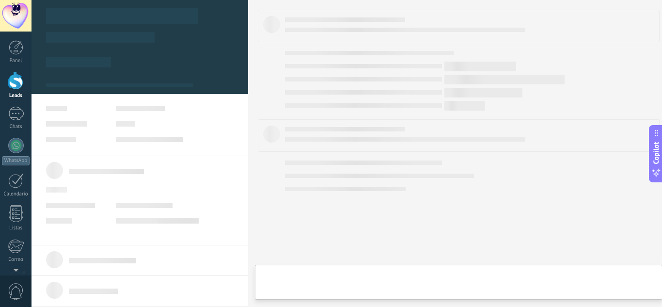
scroll to position [0, 18]
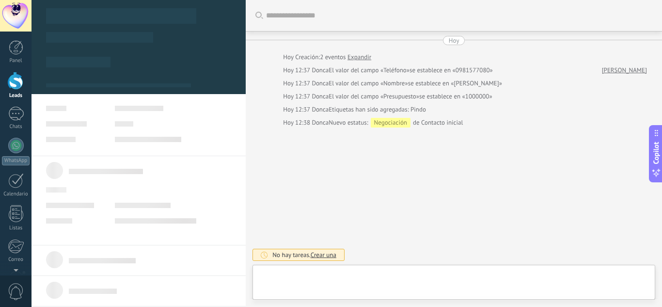
type textarea "****"
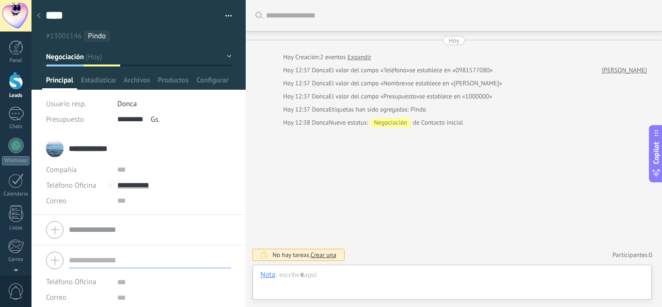
click at [117, 274] on form "Teléfono Oficina Ofic. directo Celular Fax Casa Otro Teléfono Oficina Llamar Co…" at bounding box center [138, 297] width 185 height 98
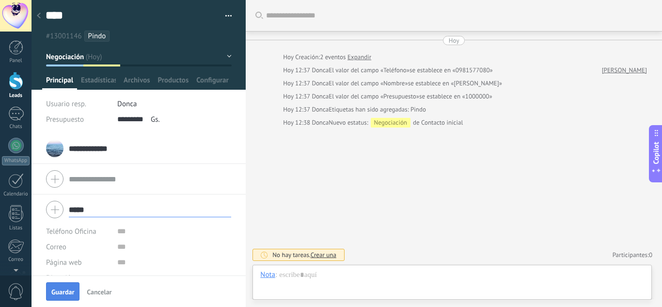
type input "*****"
click at [64, 289] on span "Guardar" at bounding box center [62, 291] width 23 height 7
type textarea "***"
click at [177, 78] on span "Productos" at bounding box center [173, 83] width 31 height 14
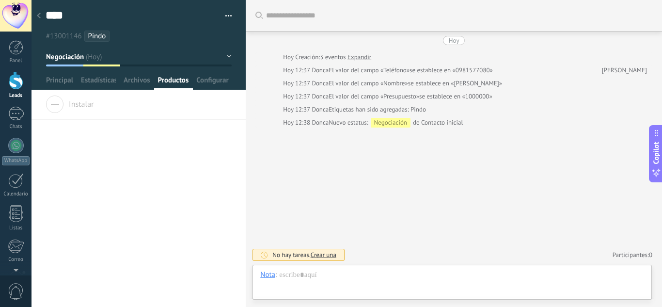
click at [84, 102] on span "Instalar" at bounding box center [70, 102] width 48 height 14
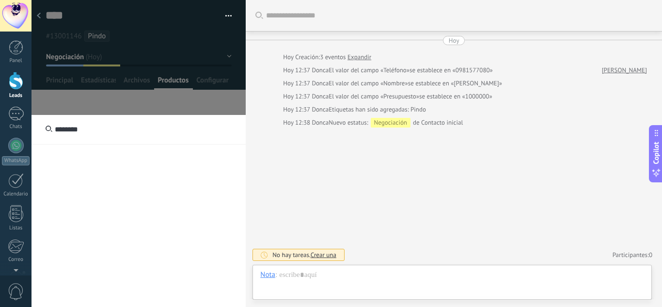
type input "*******"
click at [127, 170] on div "*******" at bounding box center [139, 284] width 214 height 339
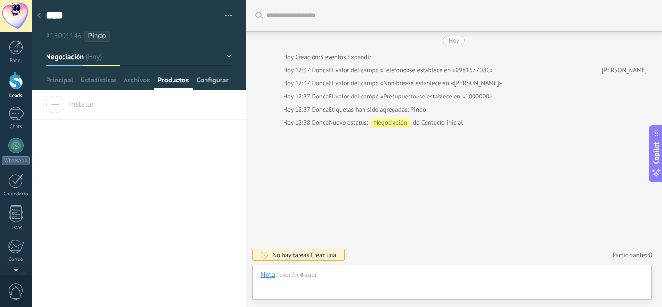
click at [216, 77] on span "Configurar" at bounding box center [212, 83] width 32 height 14
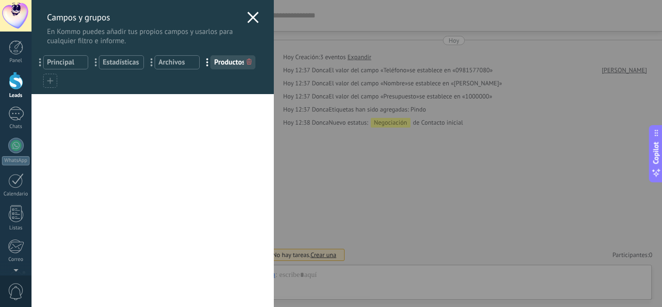
click at [50, 81] on use at bounding box center [50, 81] width 6 height 6
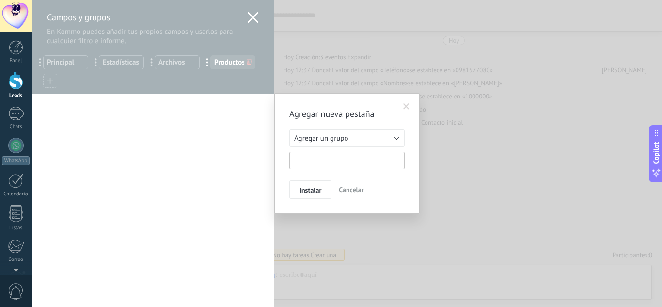
click at [349, 155] on input "text" at bounding box center [346, 160] width 115 height 17
type input "********"
click at [326, 189] on button "Instalar" at bounding box center [310, 189] width 42 height 18
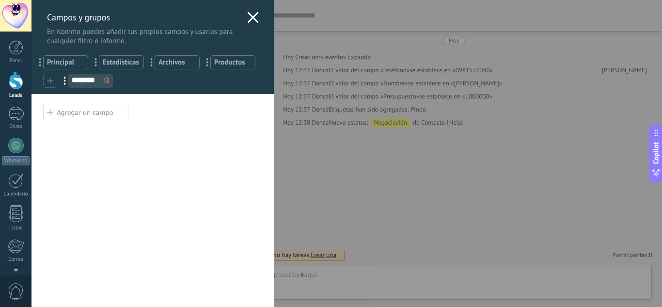
click at [47, 80] on div at bounding box center [50, 81] width 14 height 14
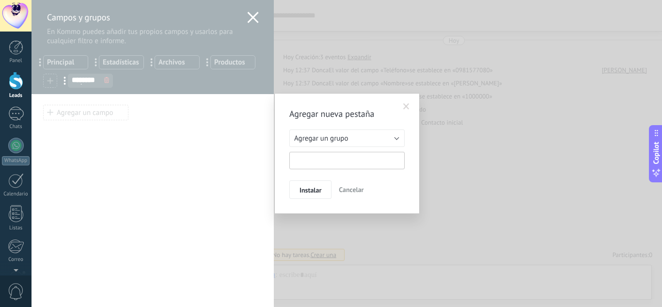
click at [310, 161] on input "text" at bounding box center [346, 160] width 115 height 17
type input "*****"
click at [314, 190] on span "Instalar" at bounding box center [311, 190] width 22 height 7
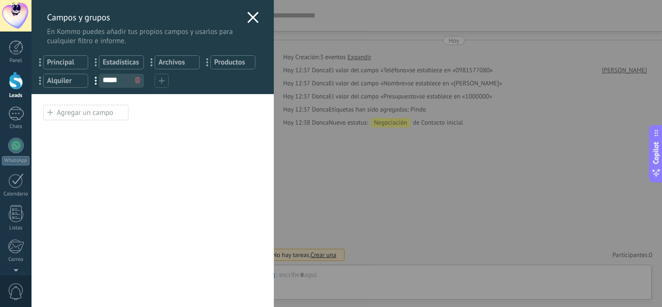
click at [247, 16] on icon at bounding box center [253, 18] width 12 height 12
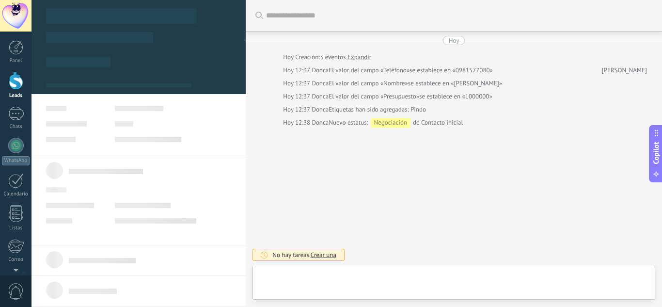
type textarea "***"
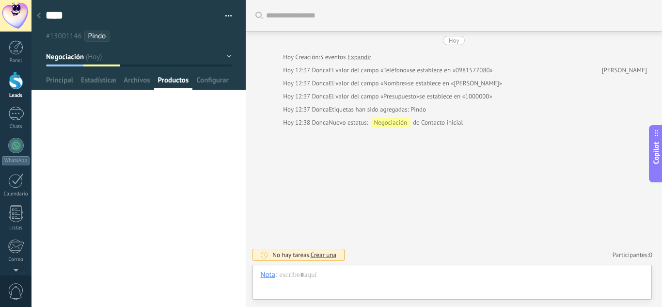
scroll to position [10, 0]
click at [51, 76] on span "Principal" at bounding box center [59, 83] width 27 height 14
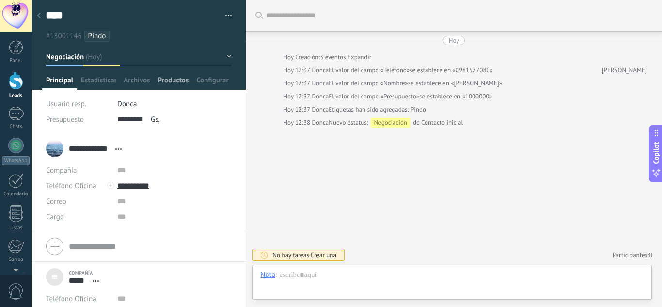
click at [186, 85] on span "Productos" at bounding box center [173, 83] width 31 height 14
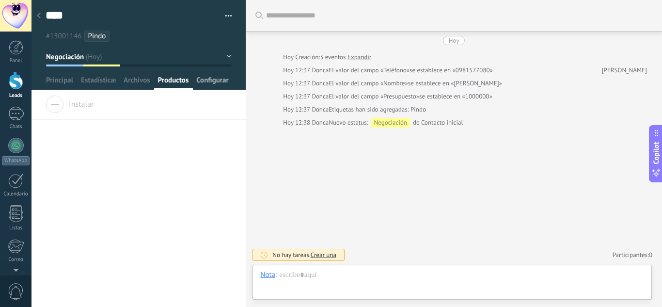
click at [205, 80] on span "Configurar" at bounding box center [212, 83] width 32 height 14
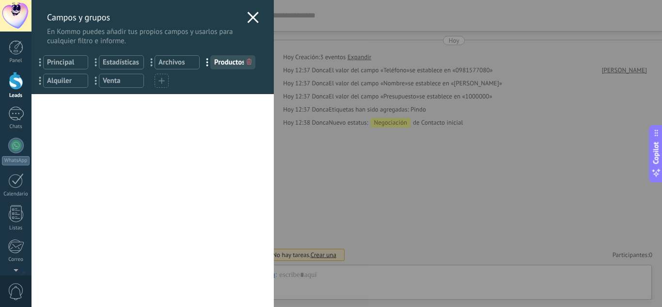
click at [251, 15] on use at bounding box center [252, 17] width 11 height 11
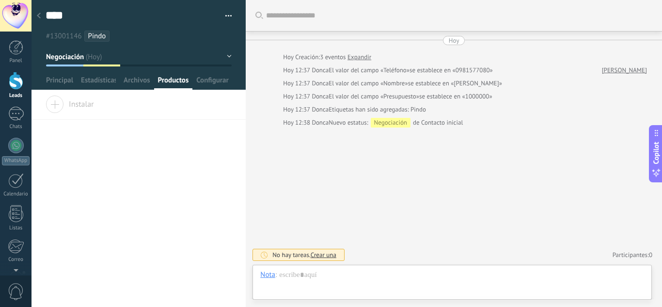
click at [228, 52] on button "Negociación" at bounding box center [139, 56] width 186 height 17
click at [224, 52] on button "Negociación" at bounding box center [139, 56] width 186 height 17
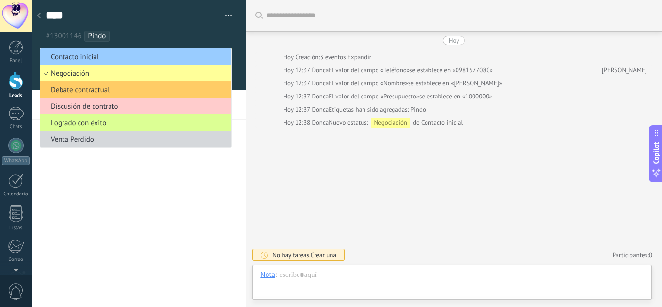
click at [144, 125] on span "Logrado con éxito" at bounding box center [134, 122] width 188 height 9
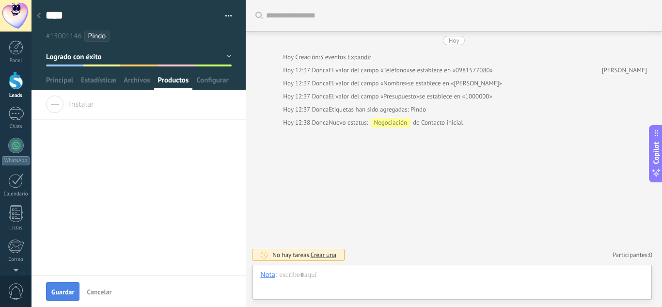
click at [57, 297] on button "Guardar" at bounding box center [62, 291] width 33 height 18
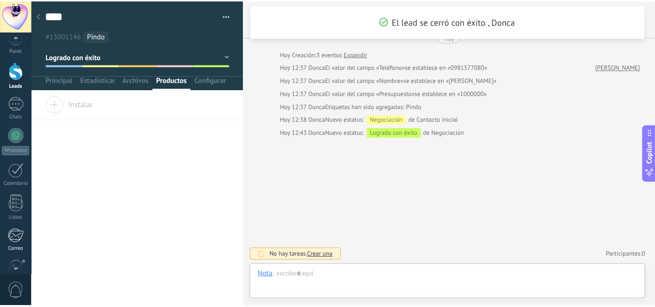
scroll to position [19, 0]
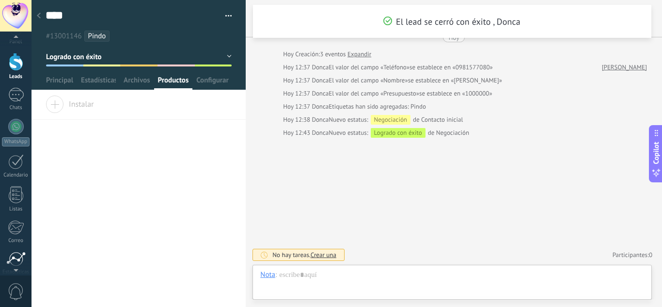
click at [15, 259] on div at bounding box center [15, 259] width 19 height 15
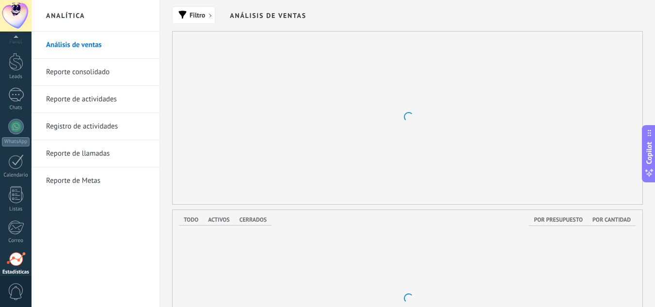
scroll to position [96, 0]
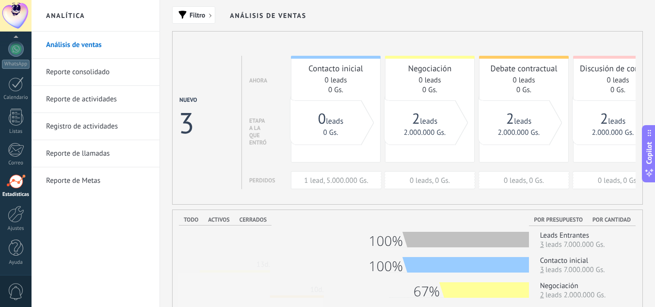
click at [89, 73] on link "Reporte consolidado" at bounding box center [98, 72] width 104 height 27
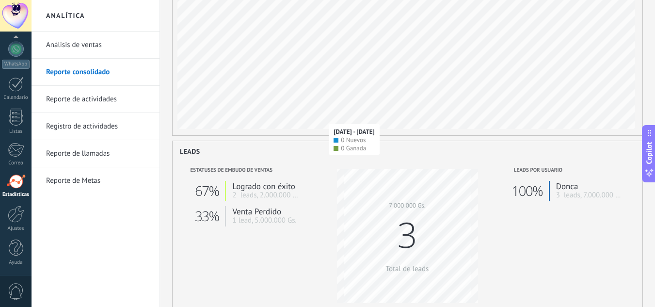
scroll to position [97, 0]
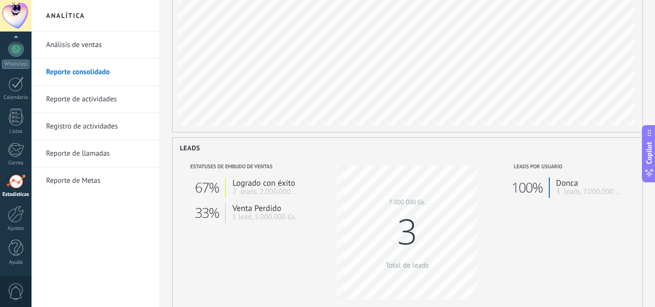
click at [91, 180] on link "Reporte de Metas" at bounding box center [98, 180] width 104 height 27
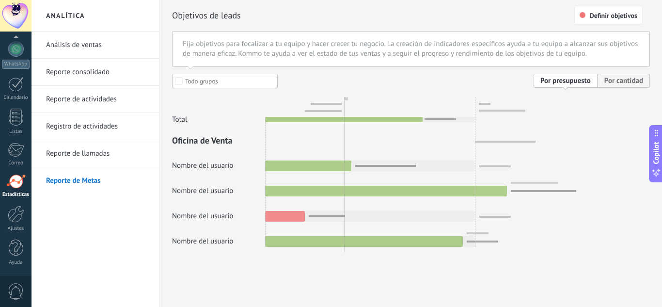
click at [632, 79] on div at bounding box center [411, 160] width 478 height 173
click at [582, 81] on div at bounding box center [411, 160] width 478 height 173
click at [638, 78] on div at bounding box center [411, 160] width 478 height 173
click at [598, 12] on span "Definir objetivos" at bounding box center [614, 15] width 48 height 7
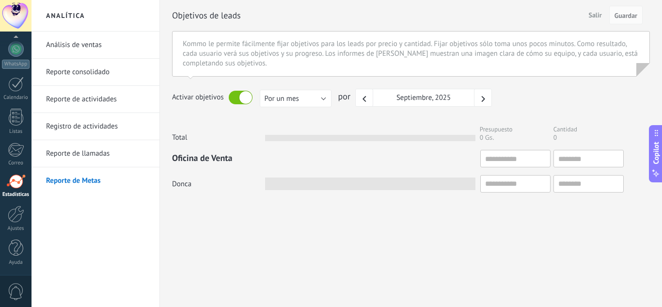
click at [86, 151] on link "Reporte de llamadas" at bounding box center [98, 153] width 104 height 27
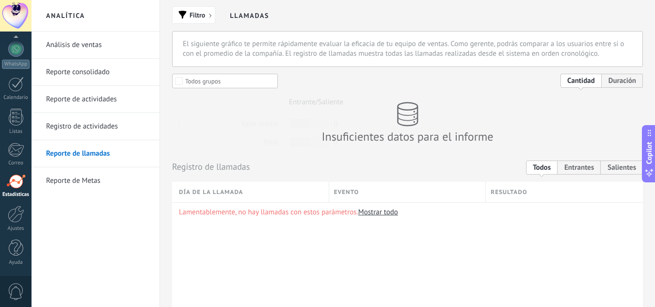
click at [89, 131] on link "Registro de actividades" at bounding box center [98, 126] width 104 height 27
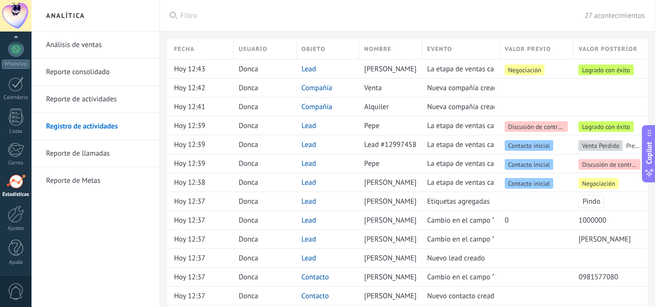
click at [82, 106] on link "Reporte de actividades" at bounding box center [98, 99] width 104 height 27
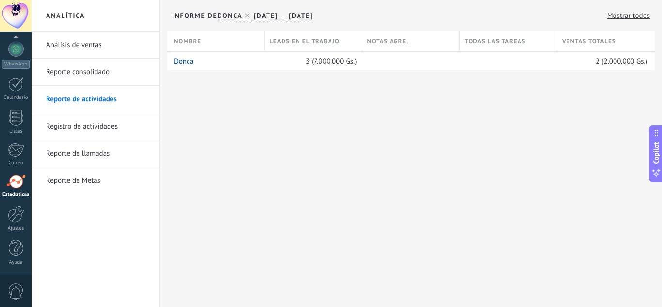
click at [88, 77] on link "Reporte consolidado" at bounding box center [98, 72] width 104 height 27
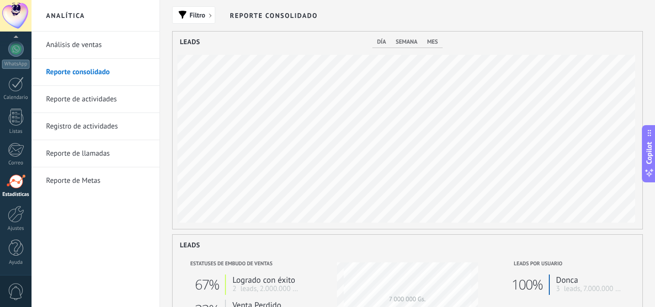
scroll to position [197, 470]
click at [76, 44] on link "Análisis de ventas" at bounding box center [98, 45] width 104 height 27
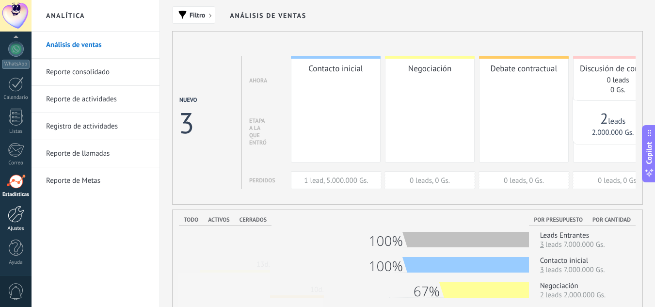
click at [21, 222] on div at bounding box center [16, 214] width 16 height 17
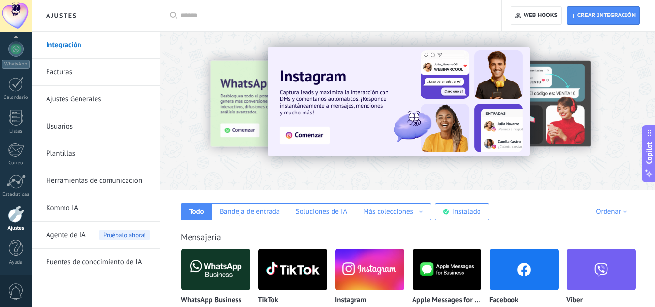
click at [112, 66] on link "Facturas" at bounding box center [98, 72] width 104 height 27
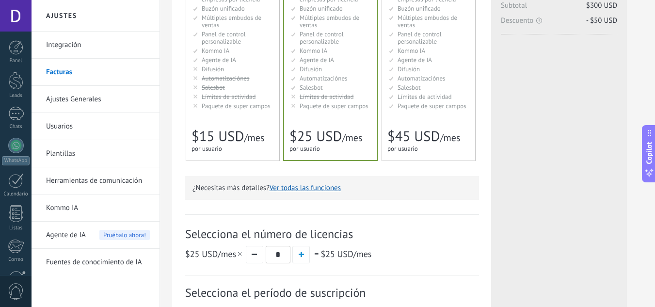
scroll to position [194, 0]
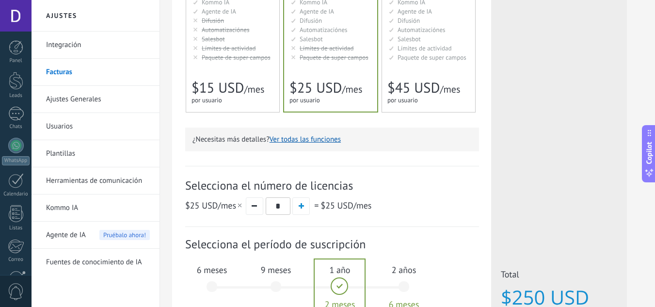
click at [90, 99] on link "Ajustes Generales" at bounding box center [98, 99] width 104 height 27
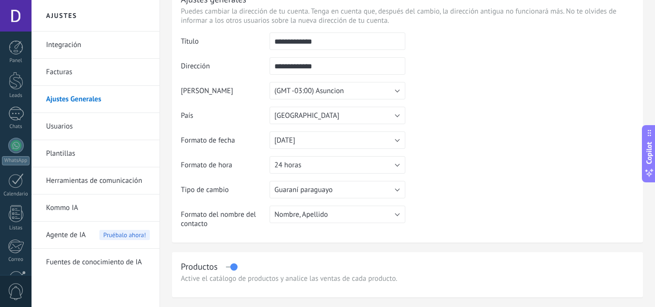
scroll to position [48, 0]
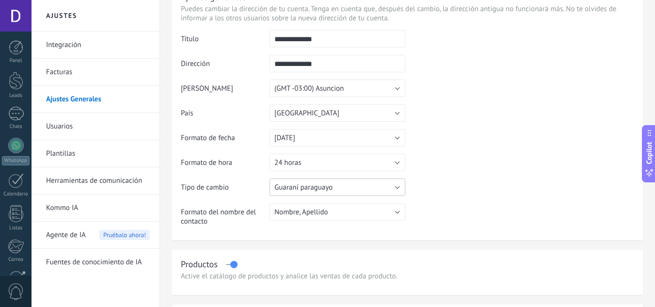
click at [387, 190] on button "Guaraní paraguayo" at bounding box center [337, 186] width 136 height 17
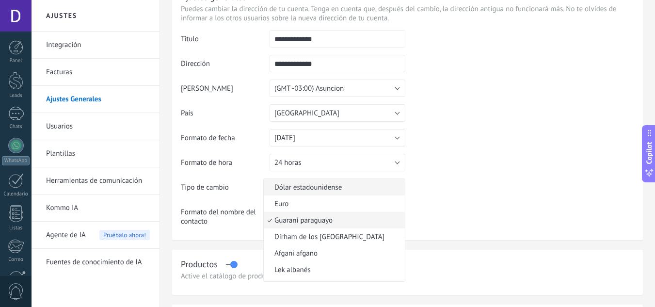
click at [366, 184] on span "Dólar estadounidense" at bounding box center [333, 187] width 138 height 9
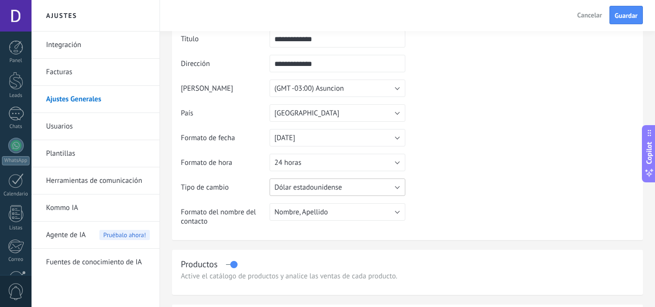
click at [367, 190] on button "Dólar estadounidense" at bounding box center [337, 186] width 136 height 17
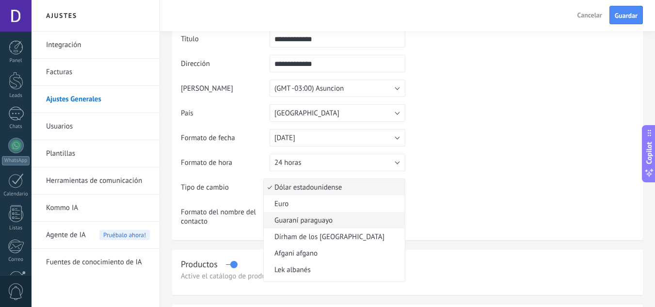
click at [346, 220] on span "Guaraní paraguayo" at bounding box center [333, 220] width 138 height 9
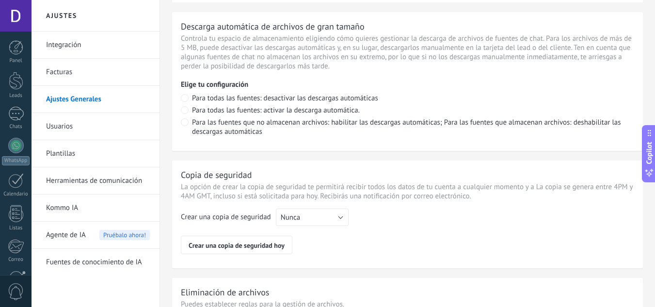
scroll to position [727, 0]
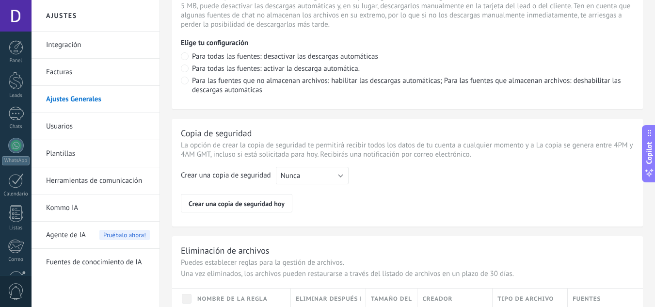
click at [68, 149] on link "Plantillas" at bounding box center [98, 153] width 104 height 27
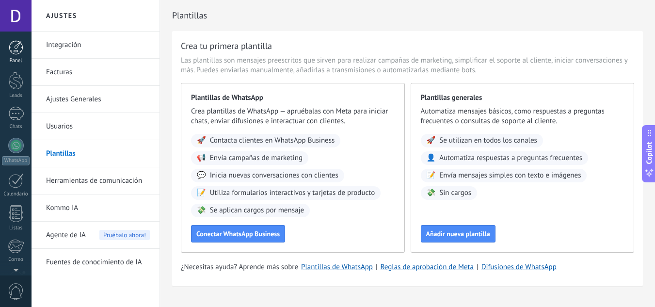
click at [22, 51] on div at bounding box center [16, 47] width 15 height 15
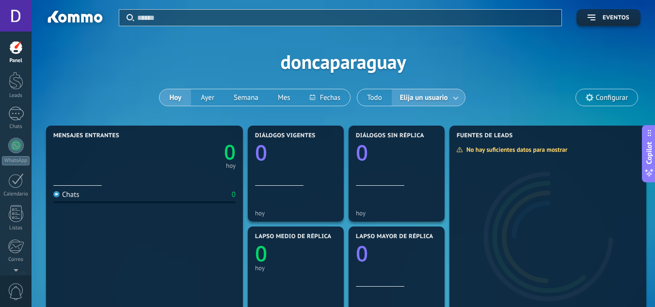
click at [16, 46] on div at bounding box center [16, 47] width 15 height 15
click at [14, 86] on div at bounding box center [16, 81] width 15 height 18
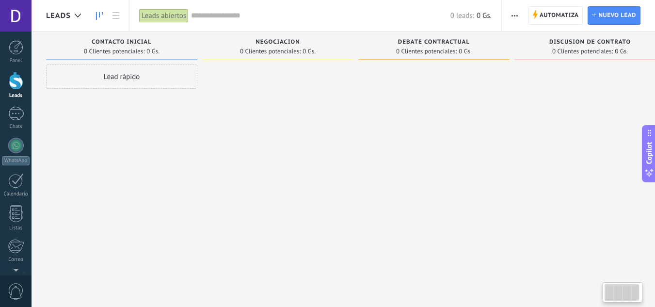
click at [115, 75] on div "Lead rápido" at bounding box center [121, 76] width 151 height 24
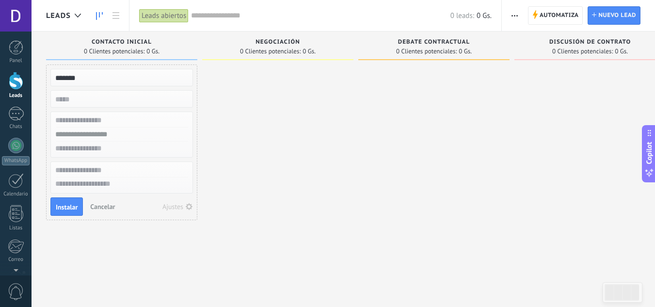
type input "*******"
click at [131, 99] on input "numeric" at bounding box center [121, 99] width 142 height 14
type input "*"
type input "*******"
type input "*********"
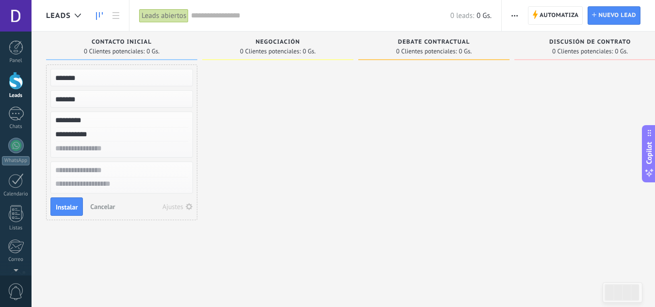
type input "**********"
click at [179, 208] on div "Ajustes" at bounding box center [172, 206] width 21 height 7
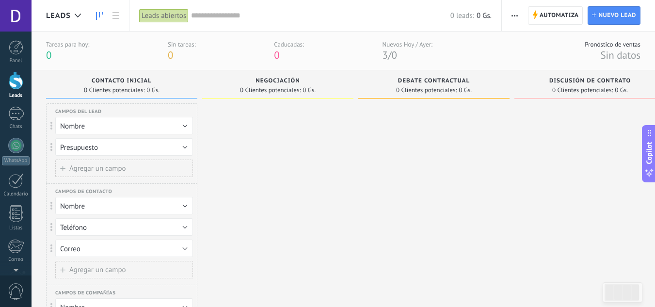
click at [175, 129] on button "Nombre" at bounding box center [124, 125] width 138 height 17
click at [175, 129] on span "Nombre" at bounding box center [119, 125] width 140 height 9
click at [184, 150] on button "Presupuesto" at bounding box center [124, 146] width 138 height 17
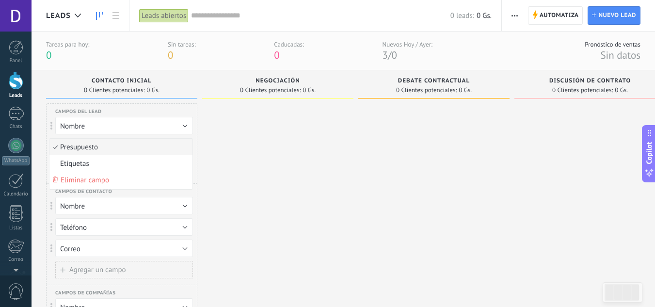
click at [184, 150] on span "Presupuesto" at bounding box center [119, 147] width 140 height 9
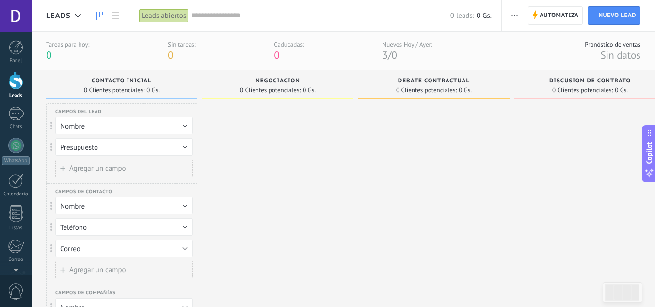
click at [112, 166] on span "Agregar un campo" at bounding box center [97, 168] width 57 height 7
click at [158, 167] on button "Etiquetas" at bounding box center [124, 167] width 138 height 17
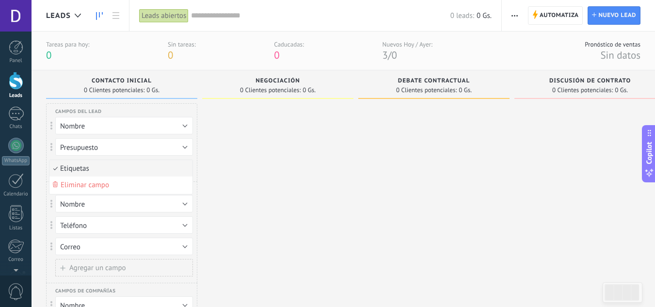
click at [158, 167] on span "Etiquetas" at bounding box center [119, 168] width 140 height 9
click at [245, 167] on div at bounding box center [277, 248] width 151 height 291
click at [261, 192] on div at bounding box center [277, 248] width 151 height 291
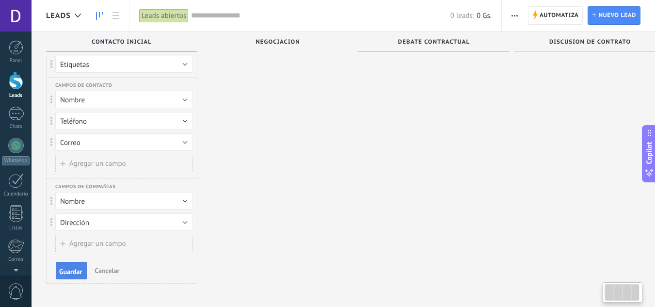
click at [69, 268] on span "Guardar" at bounding box center [70, 271] width 23 height 7
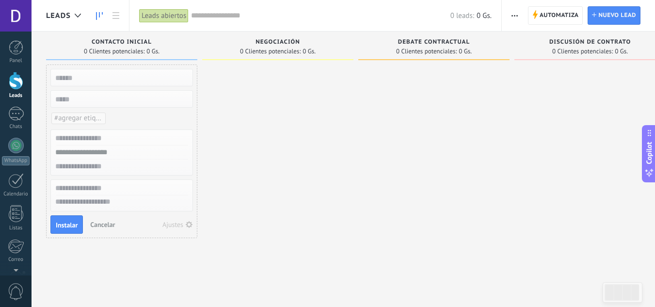
click at [82, 114] on span "#agregar etiquetas" at bounding box center [83, 117] width 58 height 9
click at [66, 177] on span "ventas" at bounding box center [66, 178] width 26 height 13
click at [58, 225] on span "Instalar" at bounding box center [67, 225] width 22 height 7
click at [68, 225] on span "Instalar" at bounding box center [67, 225] width 22 height 7
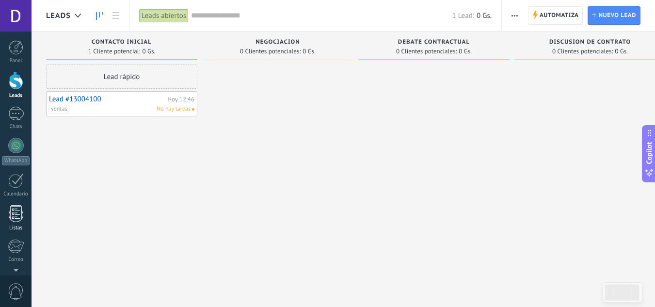
click at [16, 212] on div at bounding box center [16, 213] width 15 height 17
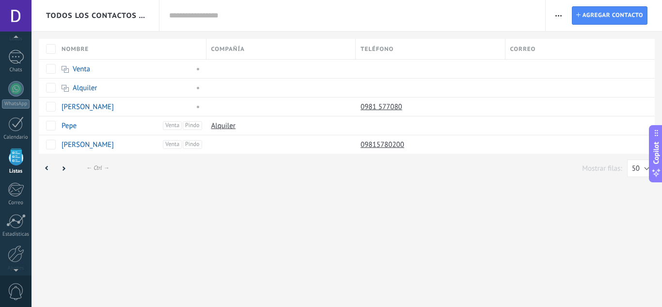
scroll to position [60, 0]
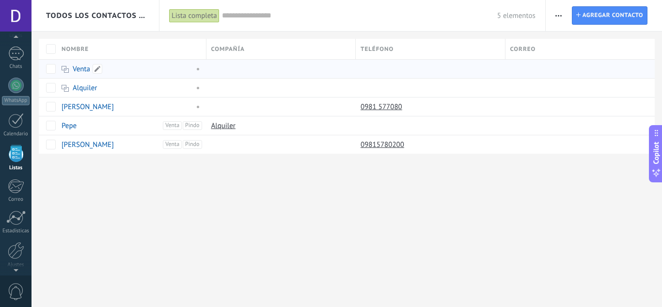
click at [86, 74] on div "Venta" at bounding box center [129, 69] width 145 height 18
click at [81, 70] on link "Venta" at bounding box center [81, 68] width 17 height 9
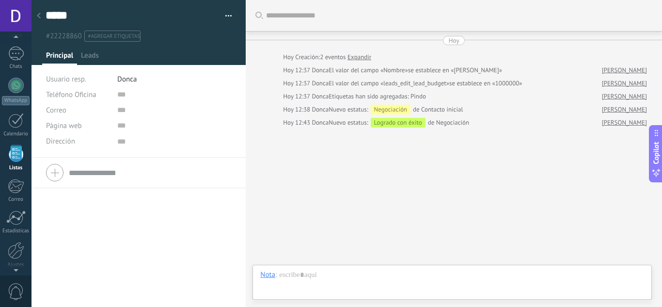
scroll to position [10, 0]
click at [40, 15] on use at bounding box center [39, 16] width 4 height 6
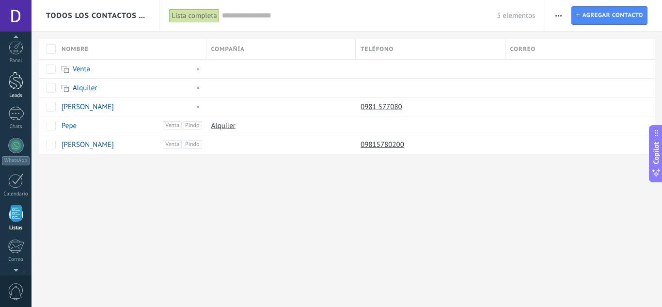
click at [15, 86] on div at bounding box center [16, 81] width 15 height 18
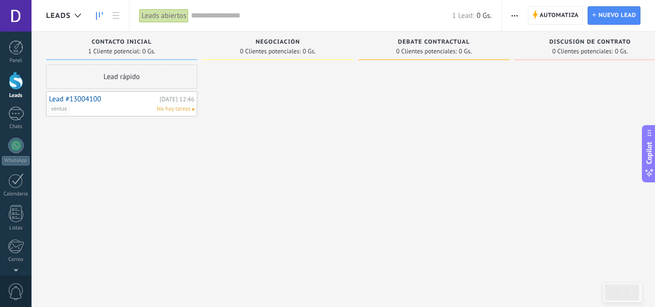
click at [86, 100] on link "Lead #13004100" at bounding box center [103, 99] width 108 height 8
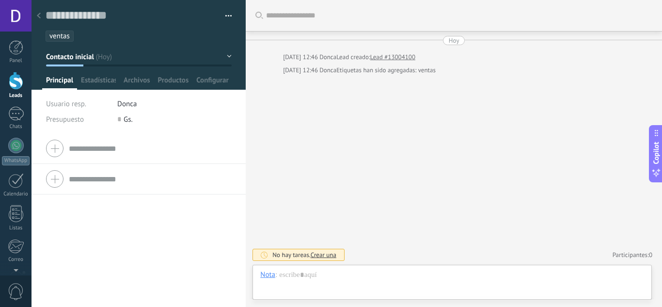
scroll to position [15, 0]
click at [36, 11] on div at bounding box center [39, 16] width 14 height 19
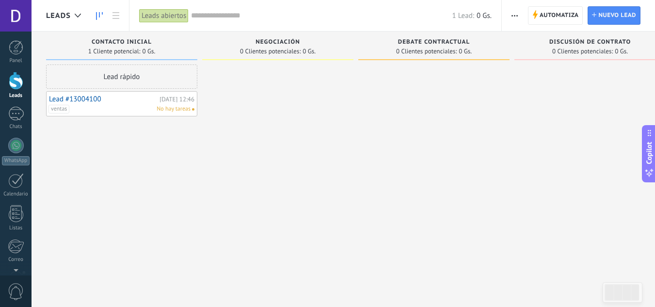
click at [118, 78] on div "Lead rápido" at bounding box center [121, 76] width 151 height 24
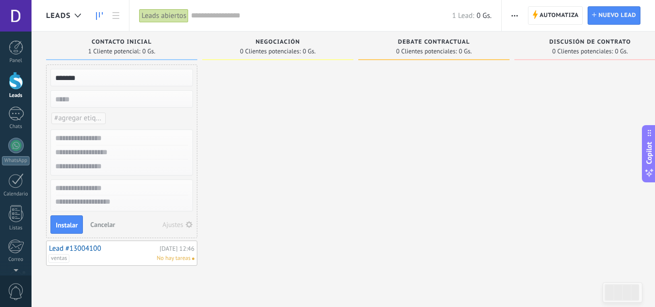
type input "*******"
type input "***"
type input "*******"
type input "**********"
click at [73, 119] on span "#agregar etiquetas" at bounding box center [83, 117] width 58 height 9
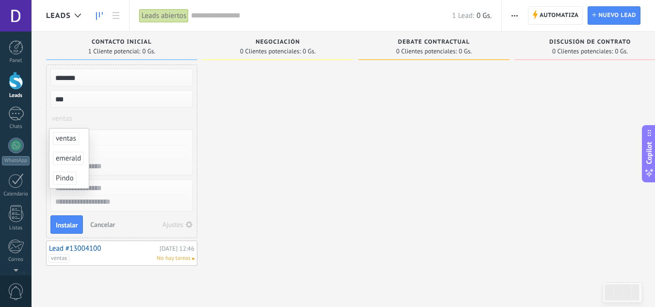
click at [66, 138] on span "ventas" at bounding box center [66, 138] width 26 height 13
click at [72, 139] on span "emerald" at bounding box center [68, 138] width 31 height 13
click at [67, 222] on span "Instalar" at bounding box center [67, 225] width 22 height 7
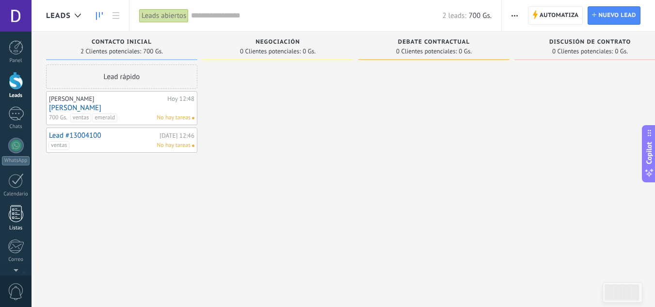
click at [16, 216] on div at bounding box center [16, 213] width 15 height 17
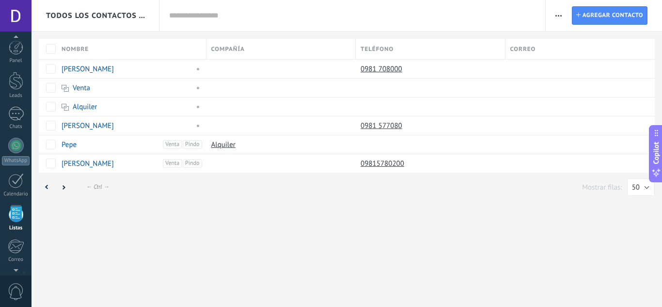
scroll to position [60, 0]
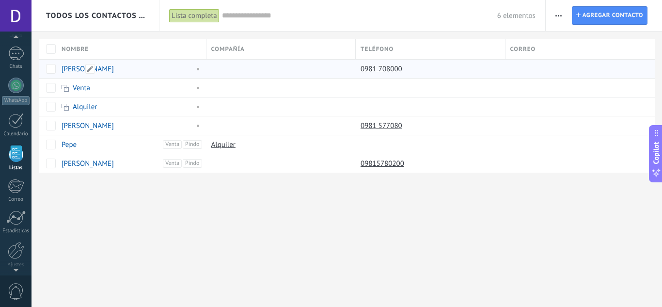
click at [195, 71] on span at bounding box center [195, 68] width 11 height 9
click at [136, 220] on div "Todos los contactos y empresas Lista completa Aplicar 6 elementos Lista complet…" at bounding box center [347, 153] width 631 height 307
click at [89, 70] on span at bounding box center [90, 69] width 10 height 10
click at [217, 69] on div at bounding box center [278, 69] width 145 height 18
click at [214, 73] on div at bounding box center [278, 69] width 145 height 18
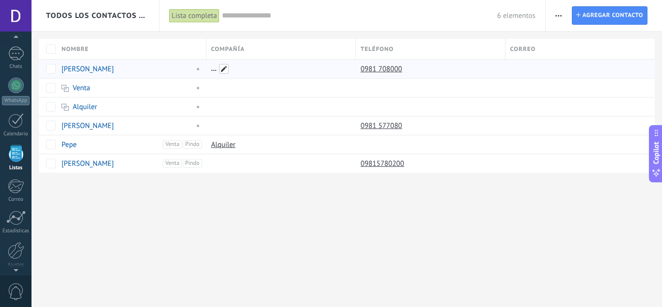
click at [224, 72] on span at bounding box center [224, 69] width 10 height 10
click at [241, 15] on input "text" at bounding box center [359, 16] width 275 height 10
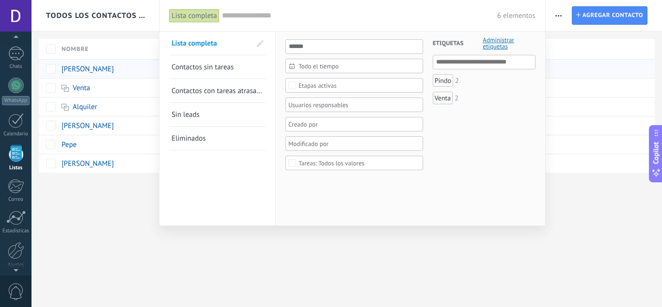
click at [481, 67] on input "text" at bounding box center [484, 62] width 97 height 12
type input "*****"
drag, startPoint x: 455, startPoint y: 60, endPoint x: 435, endPoint y: 63, distance: 20.6
click at [435, 63] on ul "*****" at bounding box center [484, 62] width 103 height 15
click at [223, 247] on div at bounding box center [331, 153] width 662 height 307
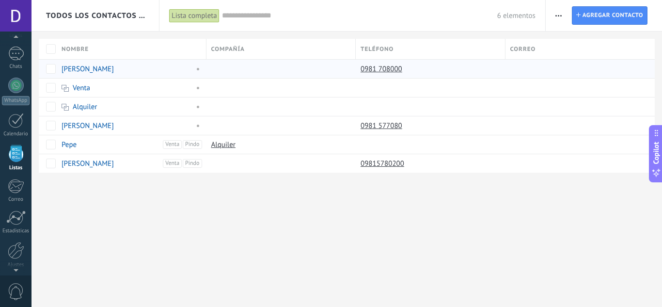
click at [208, 264] on div "Todos los contactos y empresas Lista completa Aplicar 6 elementos Lista complet…" at bounding box center [347, 153] width 631 height 307
click at [198, 68] on span at bounding box center [195, 68] width 11 height 9
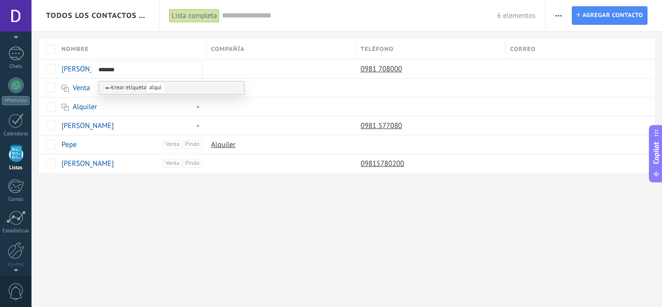
type input "********"
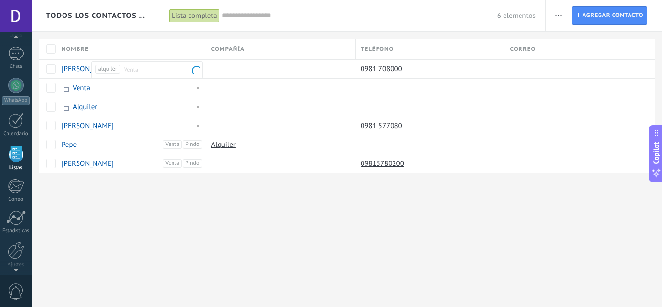
click at [159, 222] on div "Todos los contactos y empresas Lista completa Aplicar 6 elementos Lista complet…" at bounding box center [347, 153] width 631 height 307
click at [298, 19] on input "text" at bounding box center [359, 16] width 275 height 10
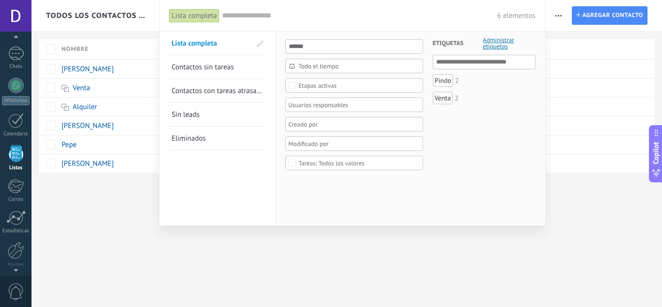
click at [452, 61] on input "text" at bounding box center [484, 62] width 97 height 12
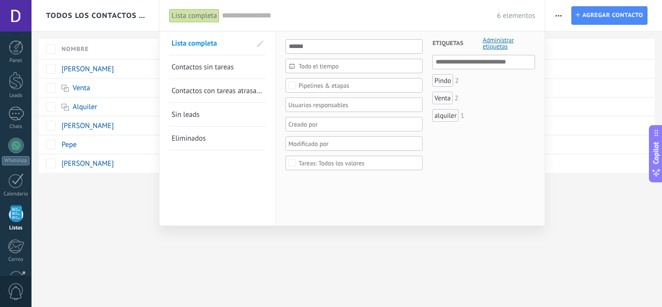
click at [452, 116] on div "alquiler" at bounding box center [445, 115] width 26 height 13
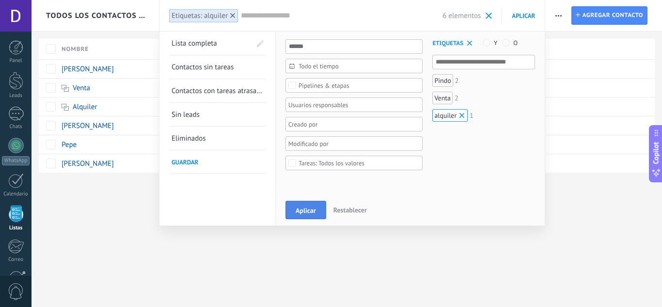
click at [299, 217] on button "Aplicar" at bounding box center [305, 210] width 41 height 18
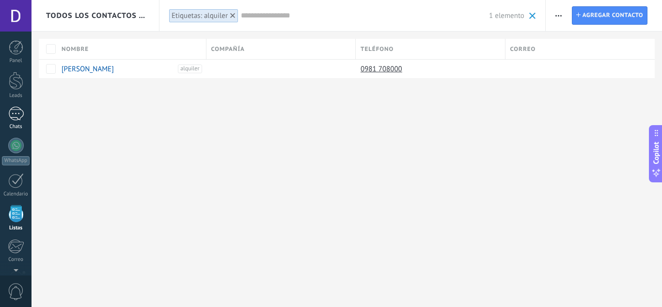
click at [16, 54] on div "Panel Leads Chats WhatsApp Clientes" at bounding box center [16, 206] width 32 height 332
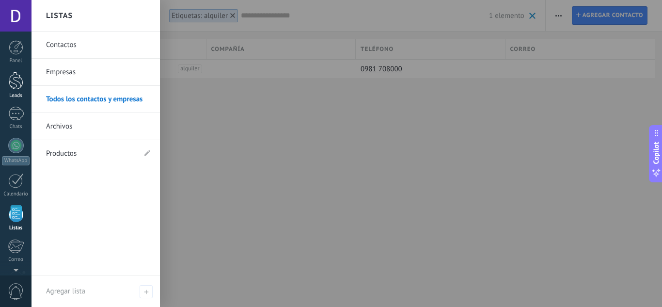
click at [16, 77] on div at bounding box center [16, 81] width 15 height 18
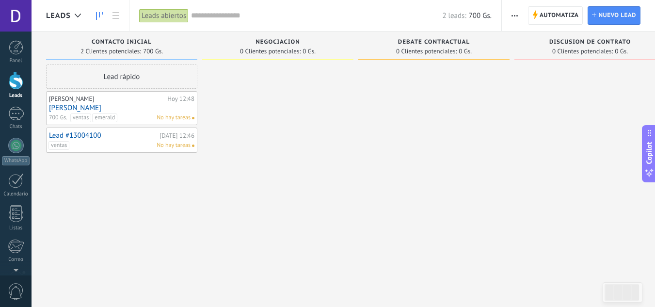
click at [65, 109] on link "[PERSON_NAME]" at bounding box center [121, 108] width 145 height 8
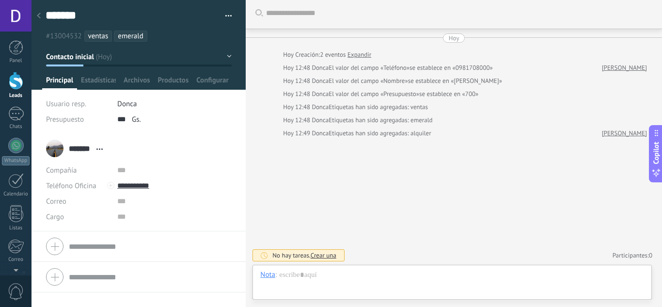
scroll to position [3, 0]
click at [363, 276] on div at bounding box center [452, 284] width 384 height 29
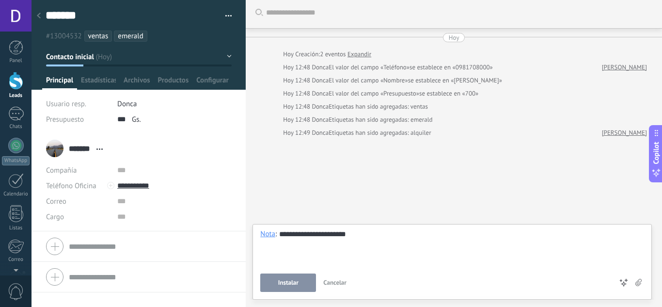
click at [299, 275] on button "Instalar" at bounding box center [288, 282] width 56 height 18
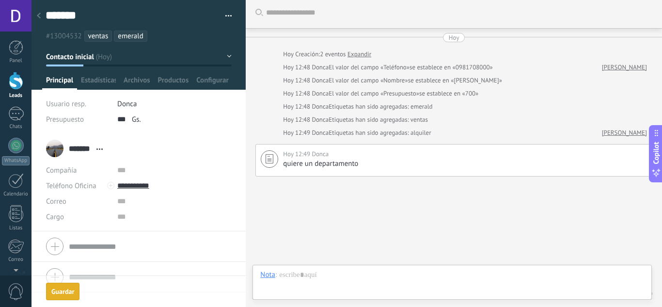
scroll to position [42, 0]
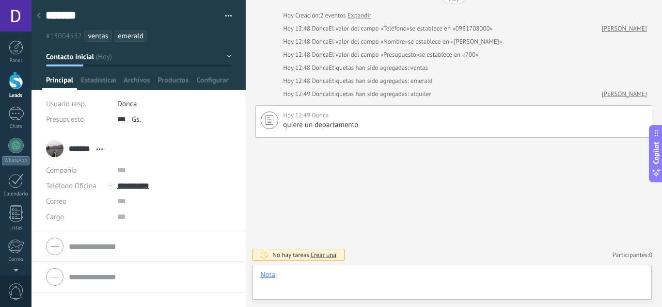
click at [396, 277] on div at bounding box center [452, 284] width 384 height 29
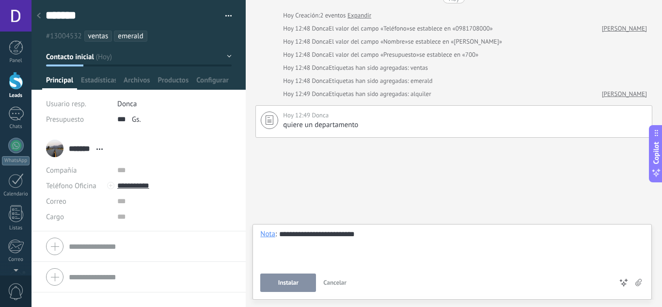
click at [280, 279] on span "Instalar" at bounding box center [288, 282] width 20 height 7
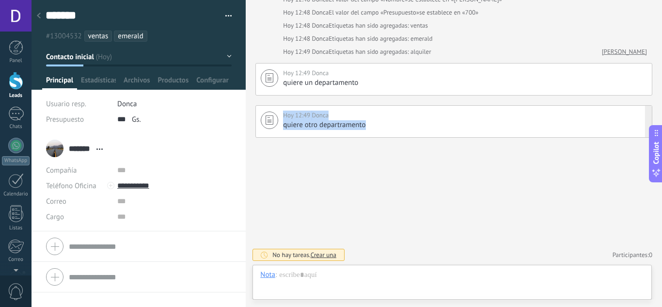
drag, startPoint x: 373, startPoint y: 126, endPoint x: 280, endPoint y: 128, distance: 93.1
click at [280, 128] on div "Hoy 12:49 Donca quiere otro departramento Pin Eliminar Editar" at bounding box center [453, 121] width 397 height 32
type textarea "**********"
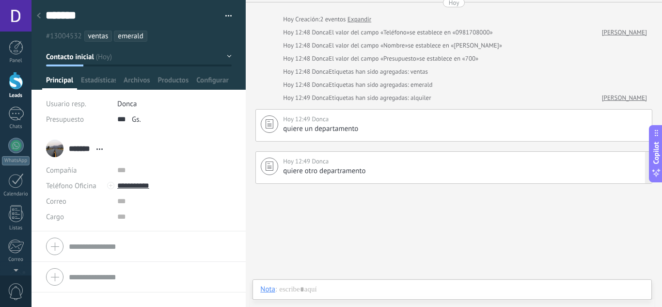
scroll to position [0, 0]
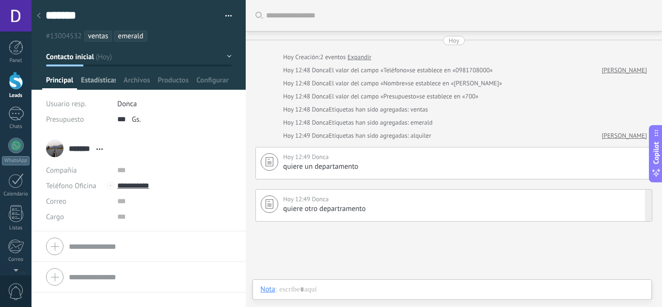
click at [100, 85] on span "Estadísticas" at bounding box center [98, 83] width 35 height 14
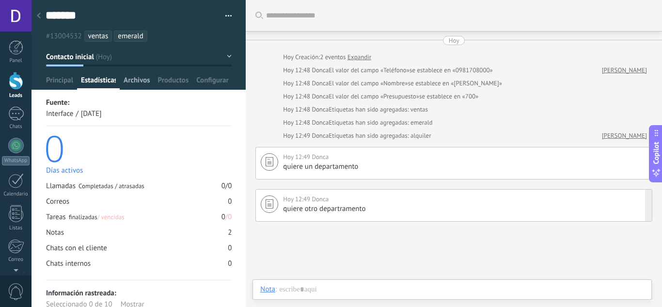
click at [143, 79] on span "Archivos" at bounding box center [137, 83] width 26 height 14
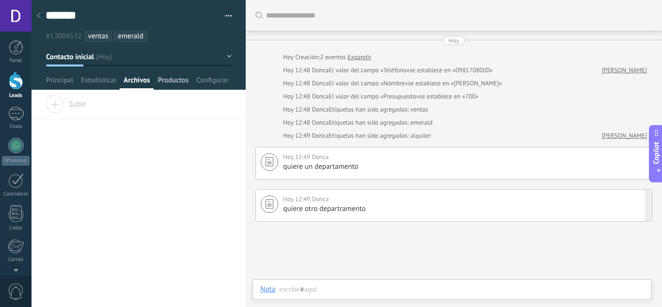
click at [166, 82] on span "Productos" at bounding box center [173, 83] width 31 height 14
click at [79, 106] on span "Instalar" at bounding box center [70, 102] width 48 height 14
